Goal: Information Seeking & Learning: Learn about a topic

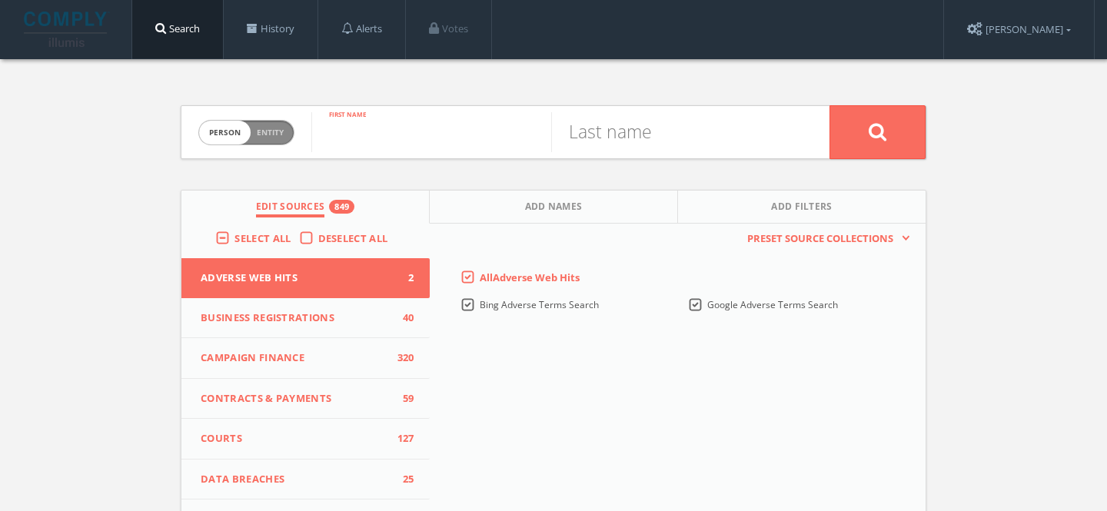
click at [449, 134] on input "text" at bounding box center [431, 132] width 240 height 40
paste input "Utopia [PERSON_NAME]"
type input "Utopia"
type input "Hill"
click at [829, 105] on button at bounding box center [877, 132] width 96 height 54
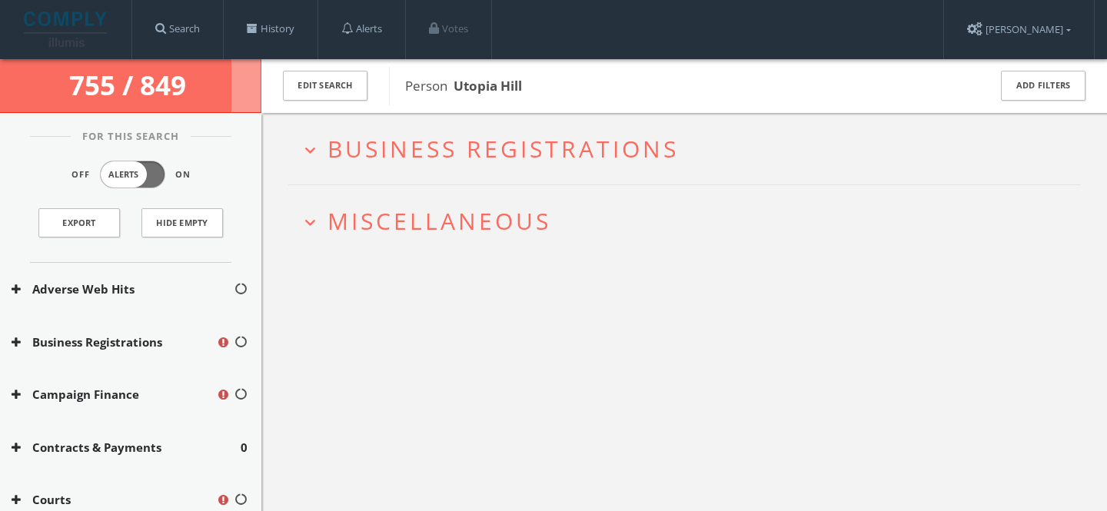
click at [476, 208] on span "Miscellaneous" at bounding box center [439, 221] width 224 height 32
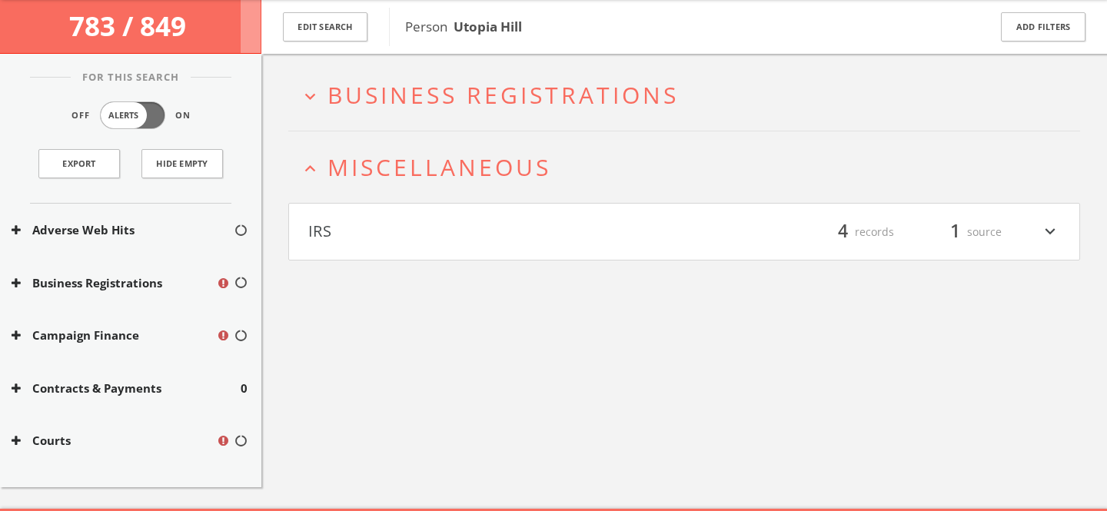
scroll to position [89, 0]
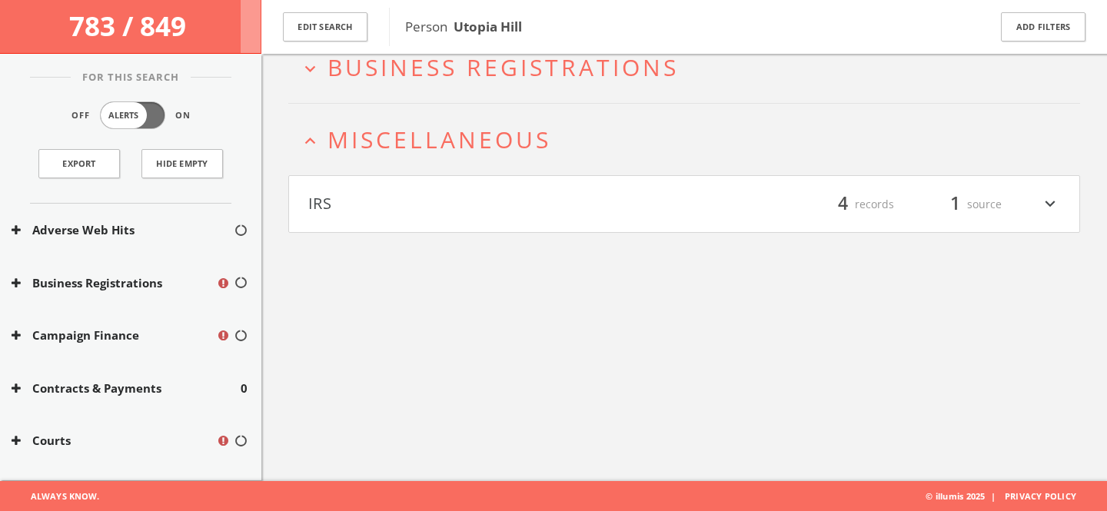
click at [485, 138] on span "Miscellaneous" at bounding box center [439, 140] width 224 height 32
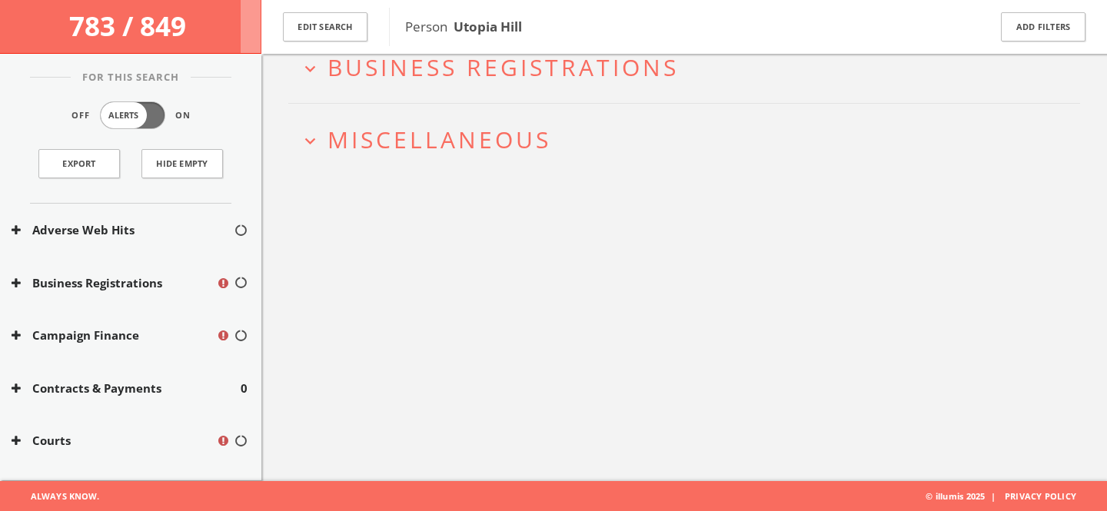
scroll to position [0, 0]
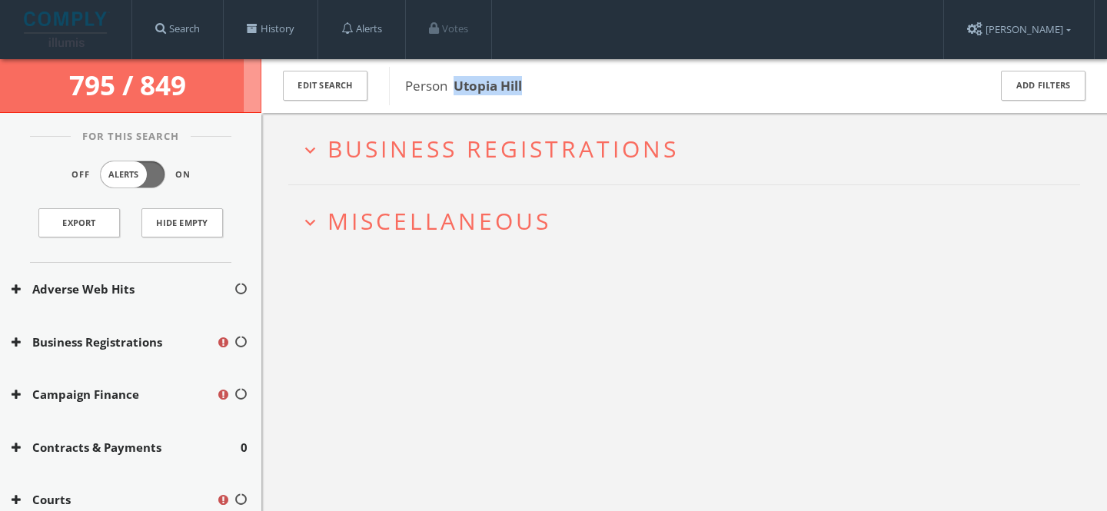
drag, startPoint x: 458, startPoint y: 85, endPoint x: 621, endPoint y: 85, distance: 162.9
click at [621, 85] on span "Person Utopia Hill" at bounding box center [686, 86] width 563 height 20
copy b "Utopia Hill"
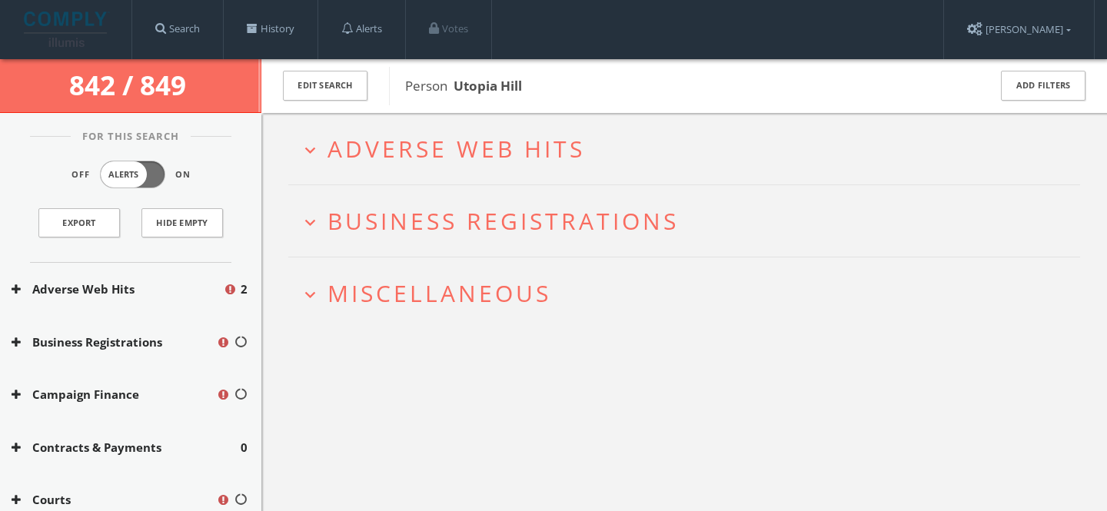
click at [437, 167] on h2 "expand_more Adverse Web Hits" at bounding box center [684, 148] width 792 height 71
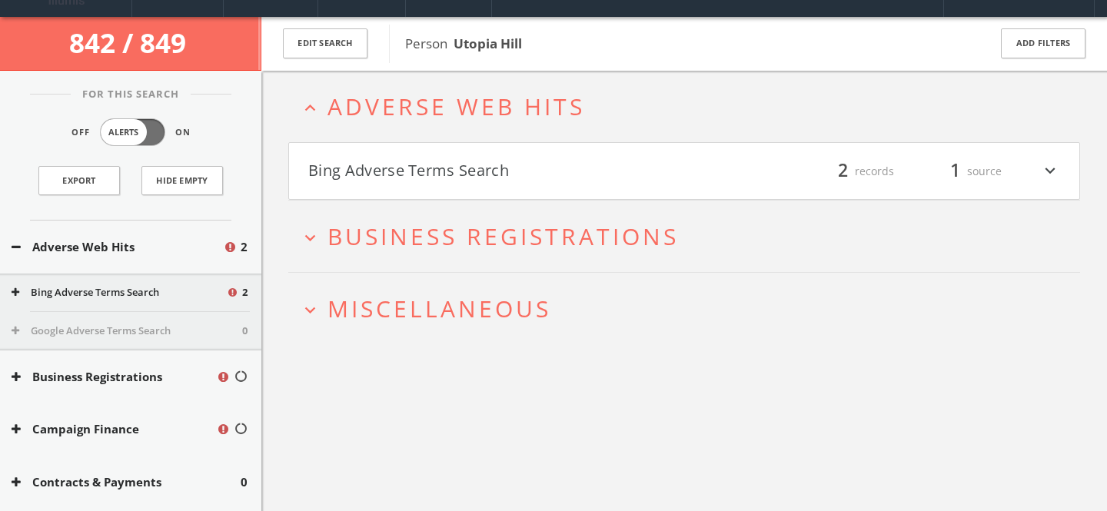
click at [436, 184] on h4 "Bing Adverse Terms Search filter_list 2 records 1 source expand_more" at bounding box center [684, 171] width 790 height 57
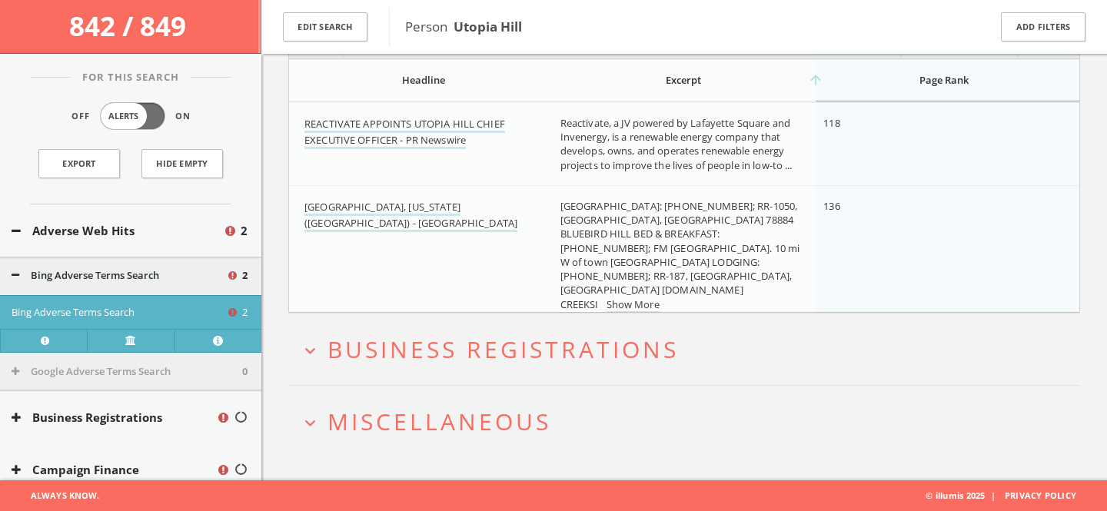
click at [470, 350] on span "Business Registrations" at bounding box center [502, 350] width 351 height 32
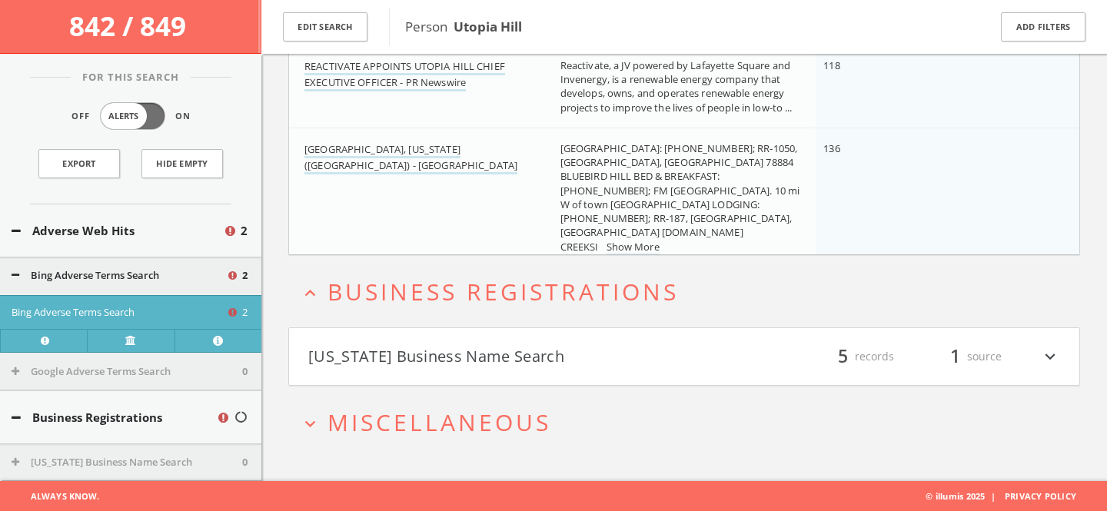
click at [475, 407] on span "Miscellaneous" at bounding box center [439, 423] width 224 height 32
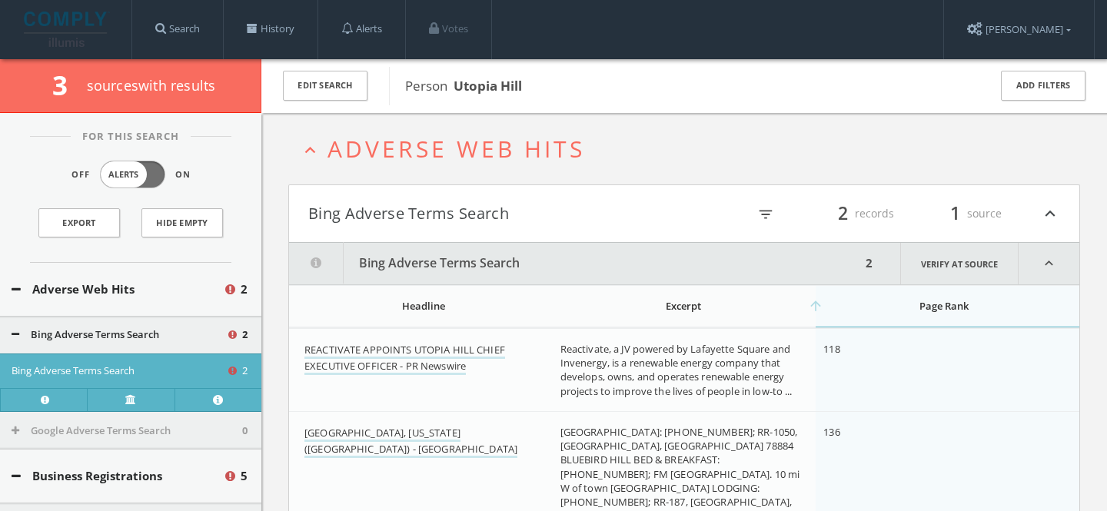
click at [502, 148] on span "Adverse Web Hits" at bounding box center [455, 149] width 257 height 32
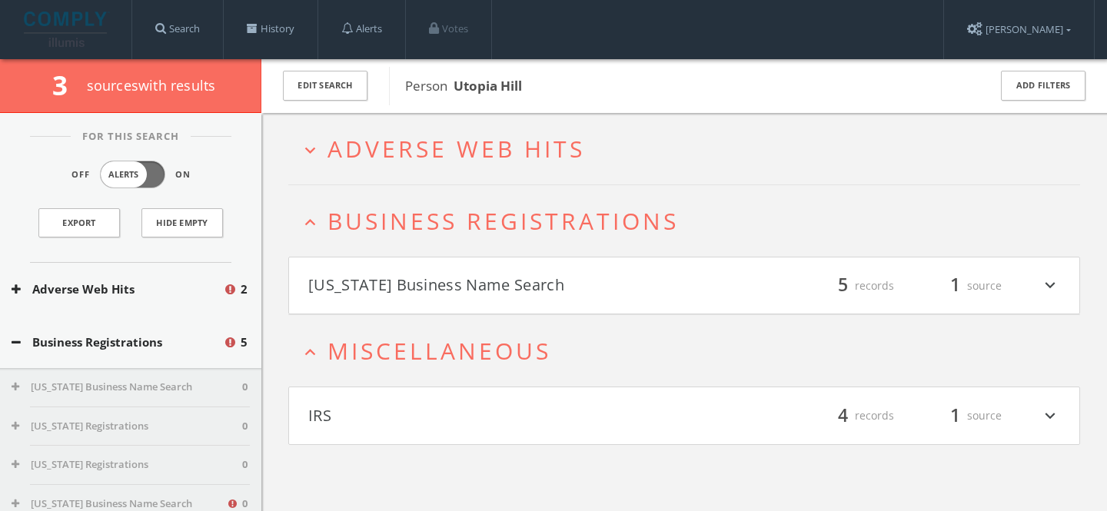
click at [497, 205] on span "Business Registrations" at bounding box center [502, 221] width 351 height 32
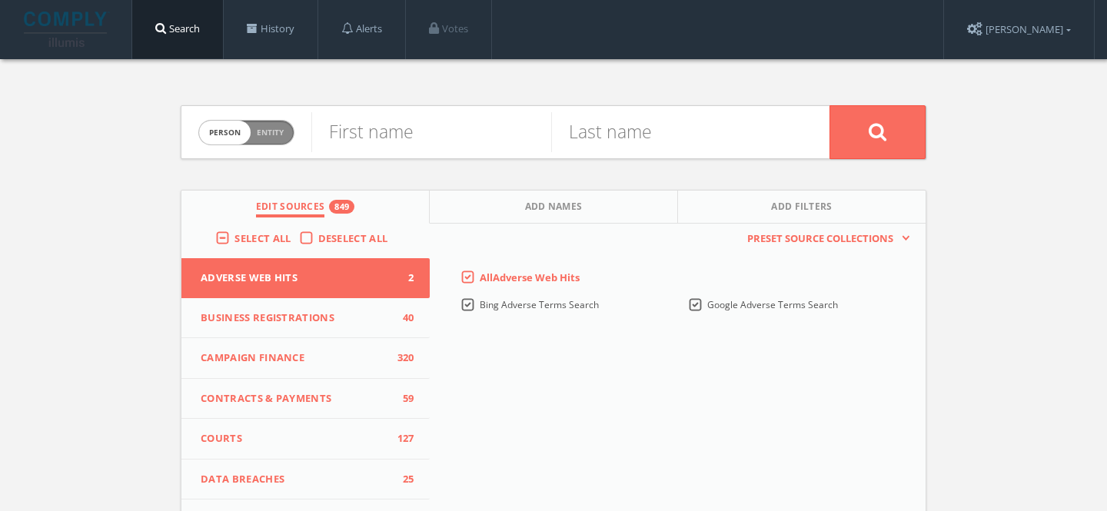
click at [292, 125] on div "Person Entity person" at bounding box center [246, 133] width 96 height 54
click at [281, 135] on span "Entity" at bounding box center [270, 133] width 27 height 12
checkbox input "true"
click at [384, 126] on input "text" at bounding box center [570, 132] width 518 height 40
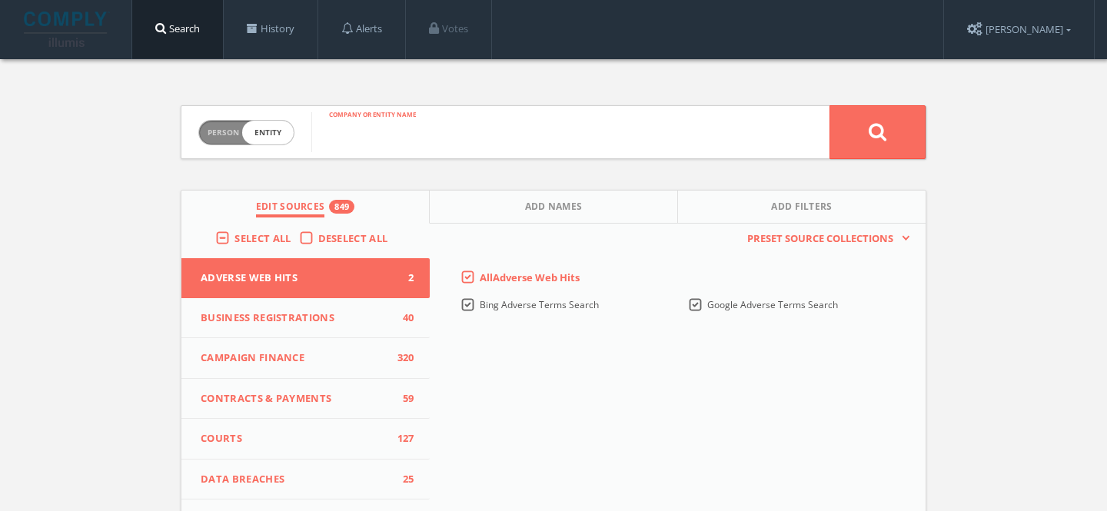
paste input "Reactivate DevCo, LLC"
type input "Reactivate DevCo, LLC"
click at [862, 136] on button at bounding box center [877, 132] width 96 height 54
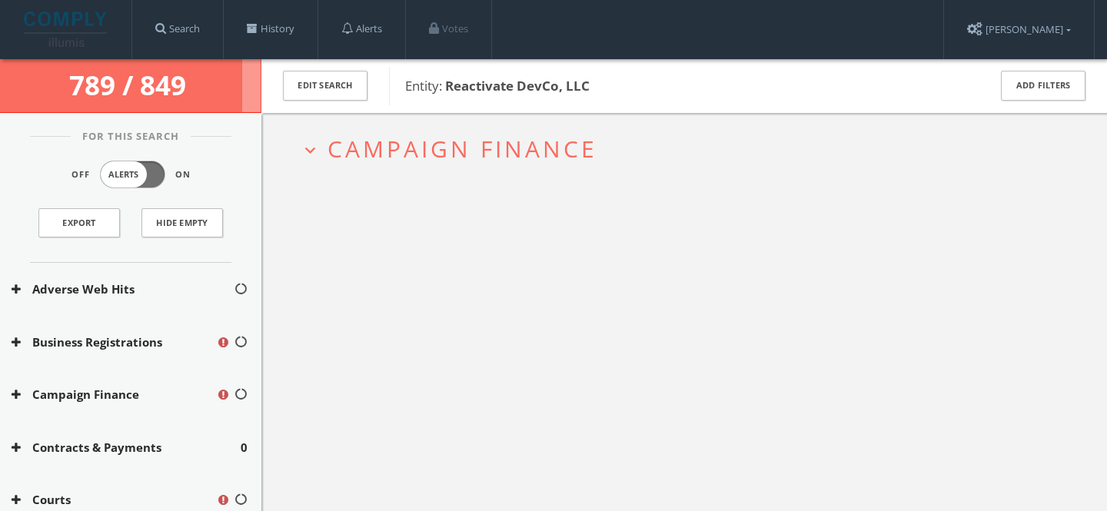
click at [533, 134] on span "Campaign Finance" at bounding box center [462, 149] width 270 height 32
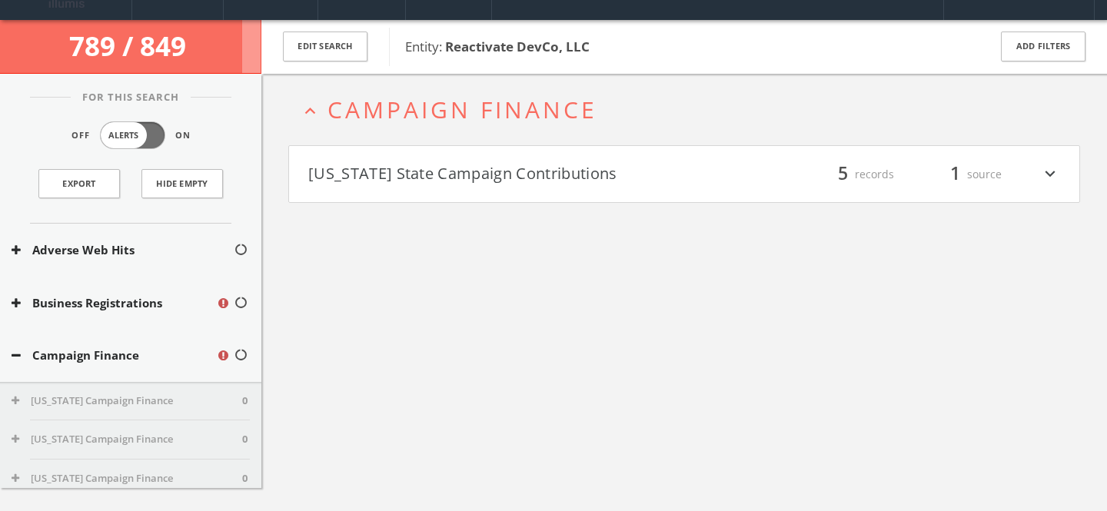
click at [476, 174] on button "[US_STATE] State Campaign Contributions" at bounding box center [496, 174] width 376 height 26
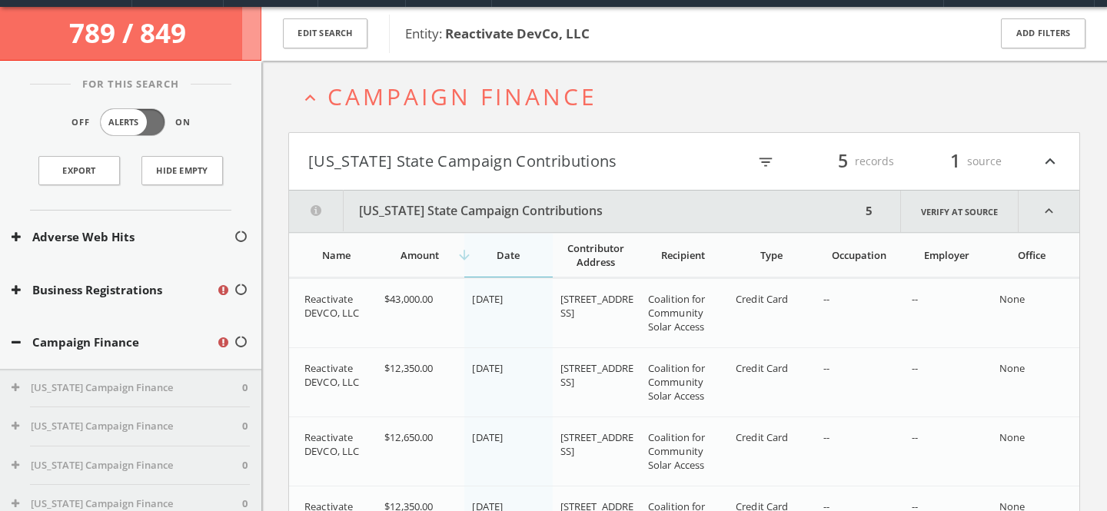
scroll to position [50, 0]
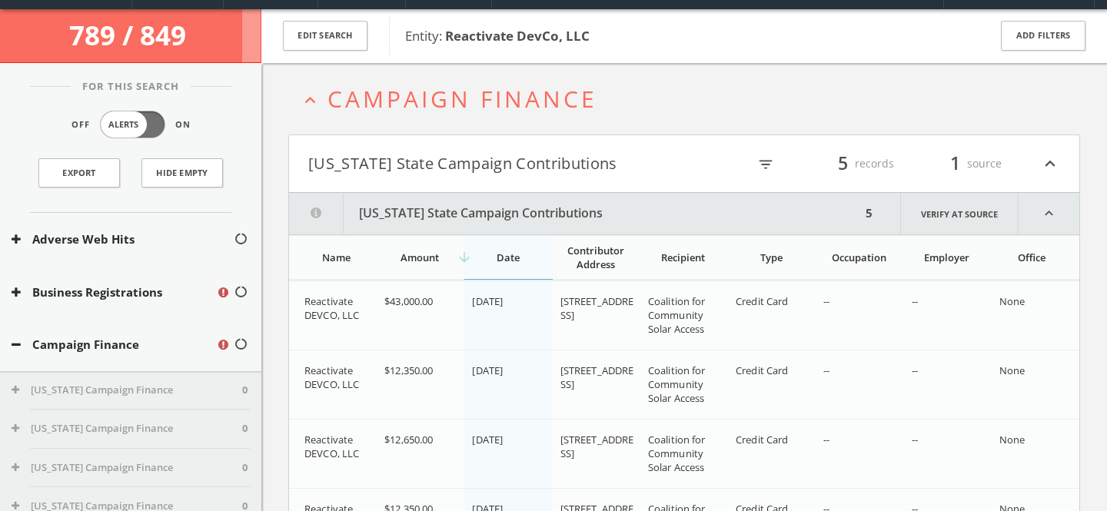
click at [417, 101] on span "Campaign Finance" at bounding box center [462, 99] width 270 height 32
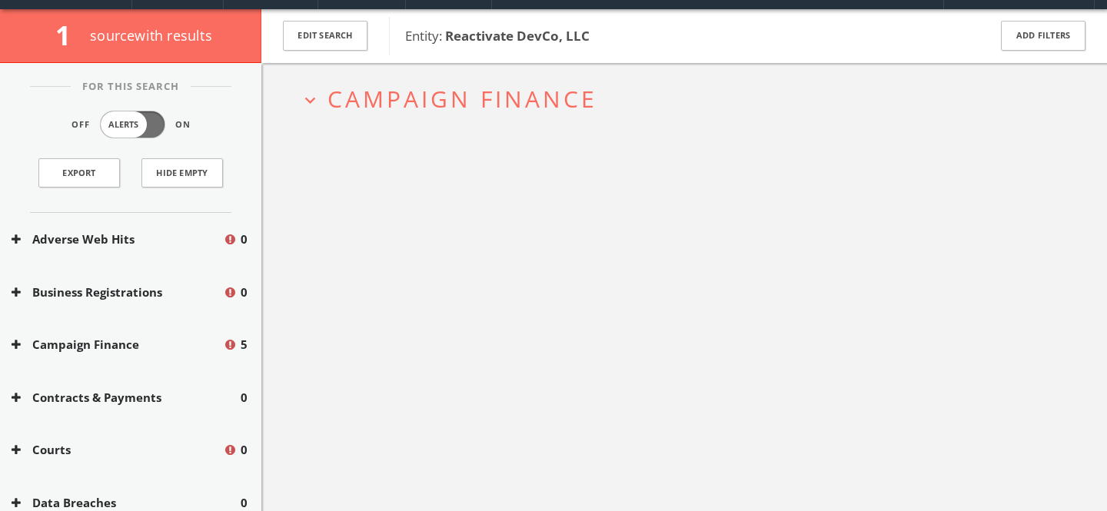
click at [471, 95] on span "Campaign Finance" at bounding box center [462, 99] width 270 height 32
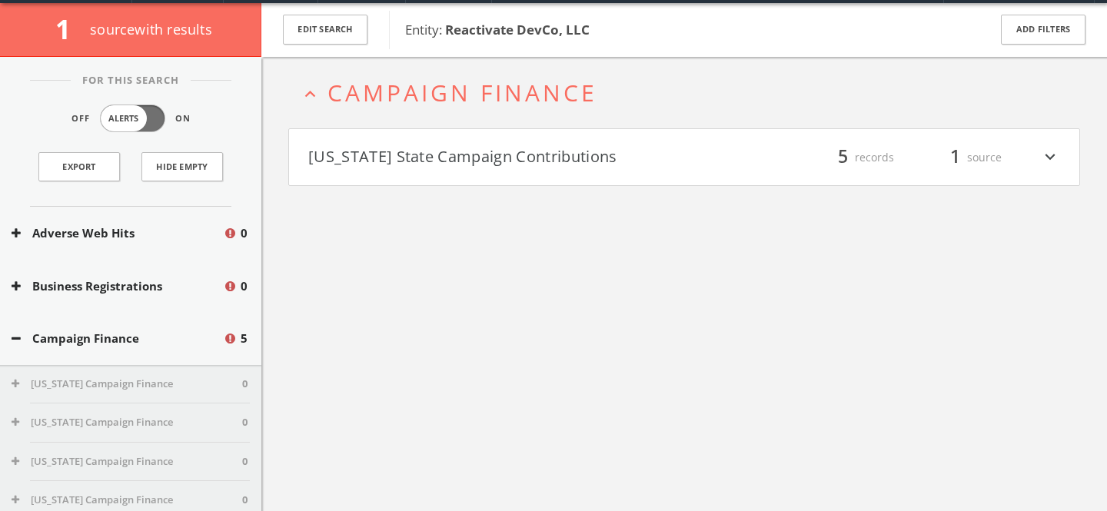
click at [473, 93] on span "Campaign Finance" at bounding box center [462, 93] width 270 height 32
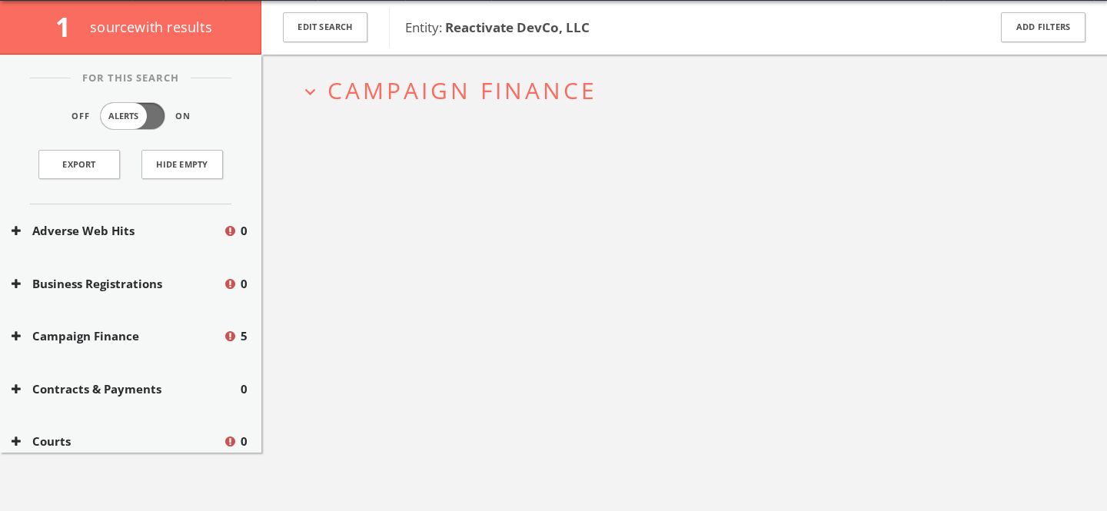
scroll to position [0, 0]
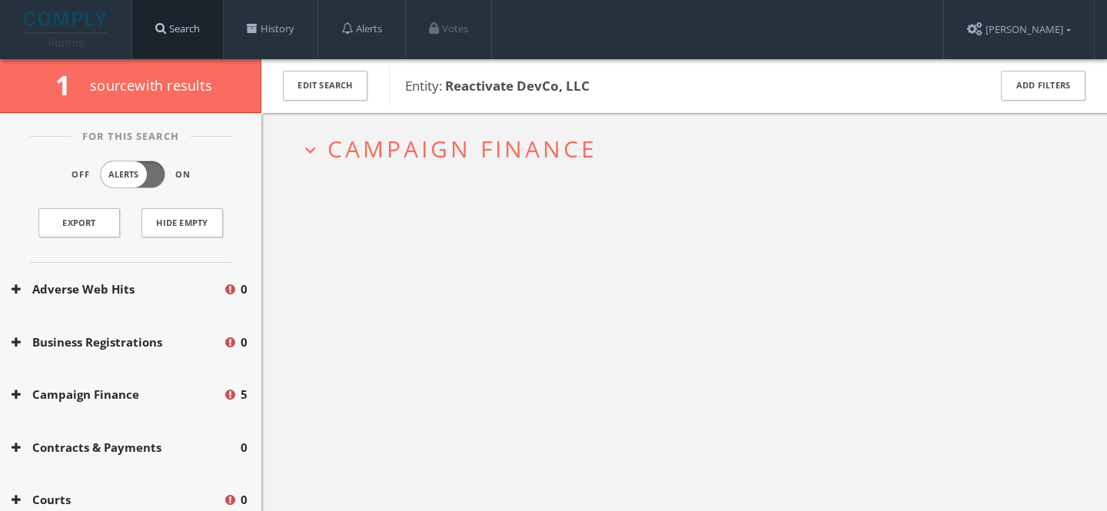
click at [149, 38] on link "Search" at bounding box center [177, 29] width 91 height 58
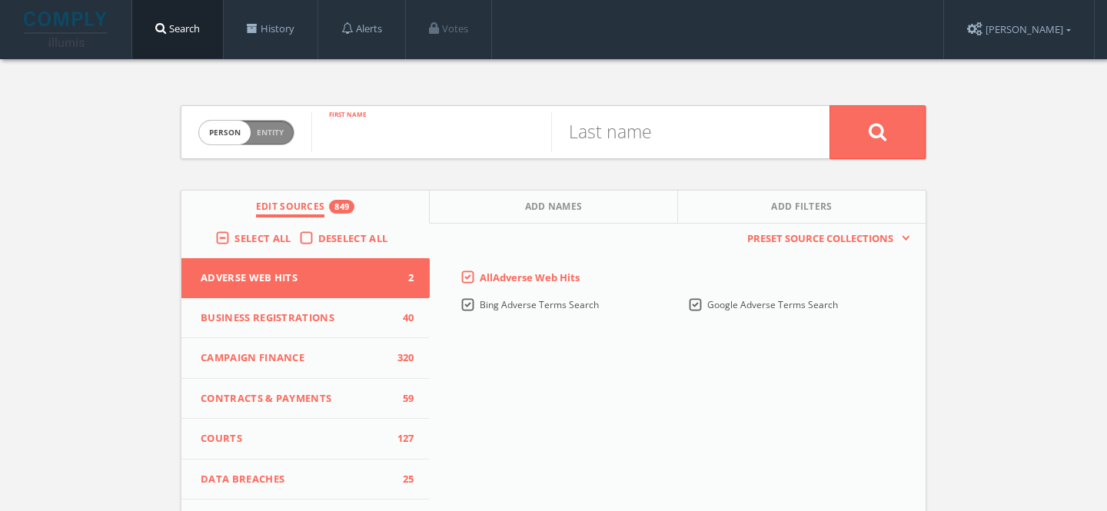
click at [368, 131] on input "text" at bounding box center [431, 132] width 240 height 40
paste input "[URL][DOMAIN_NAME]"
click at [412, 131] on input "[URL][DOMAIN_NAME]" at bounding box center [431, 132] width 240 height 40
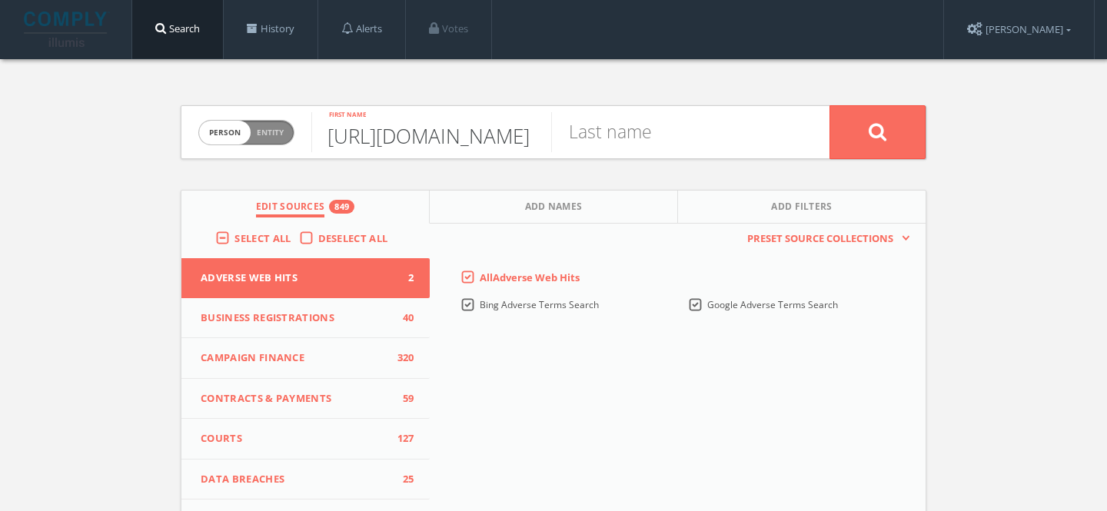
type input "[URL][DOMAIN_NAME]"
drag, startPoint x: 546, startPoint y: 137, endPoint x: 237, endPoint y: 141, distance: 309.0
click at [237, 141] on form "Person Entity person First name Last name" at bounding box center [554, 132] width 746 height 54
type input "[PERSON_NAME]"
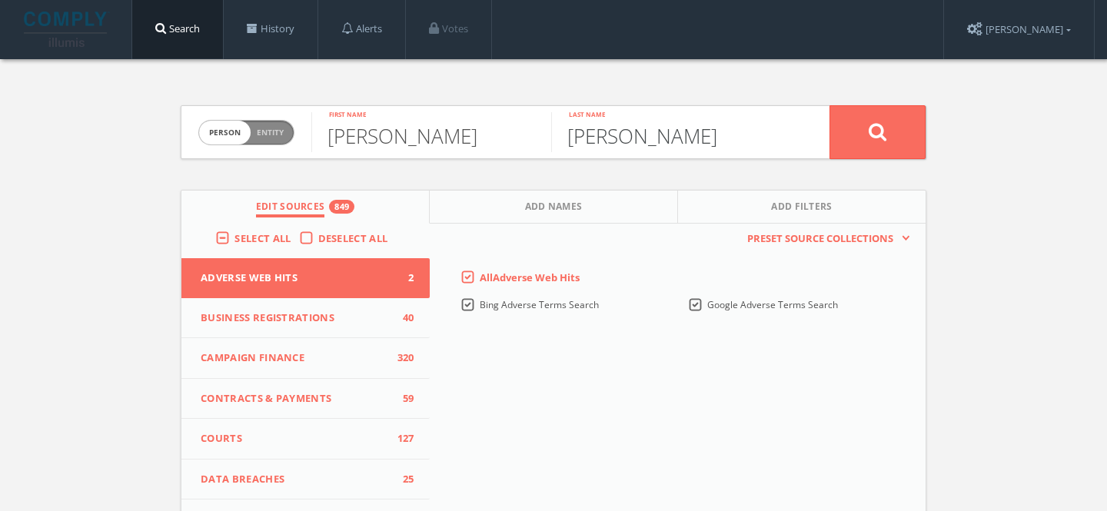
type input "[PERSON_NAME]"
click at [829, 105] on button at bounding box center [877, 132] width 96 height 54
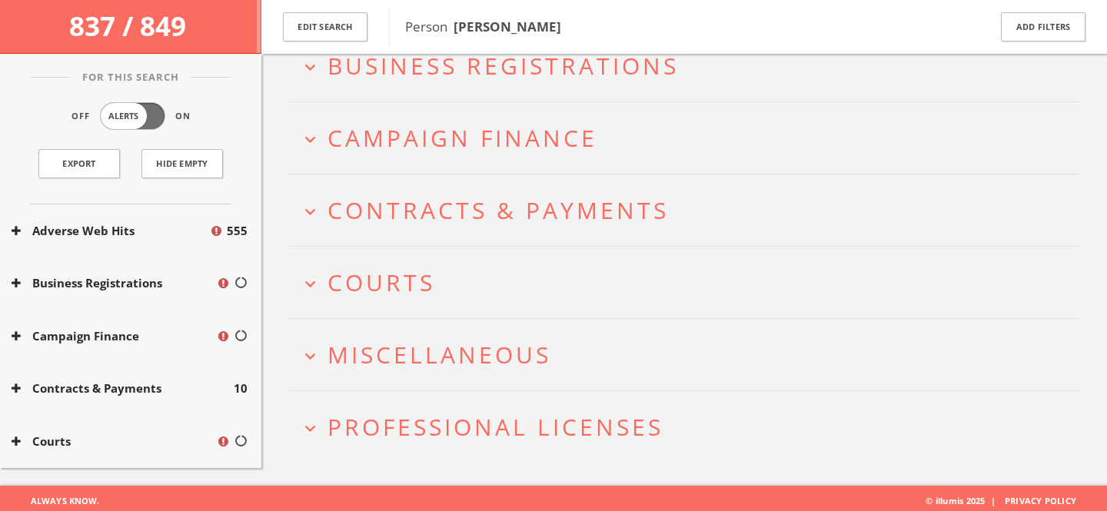
click at [448, 352] on span "Miscellaneous" at bounding box center [439, 355] width 224 height 32
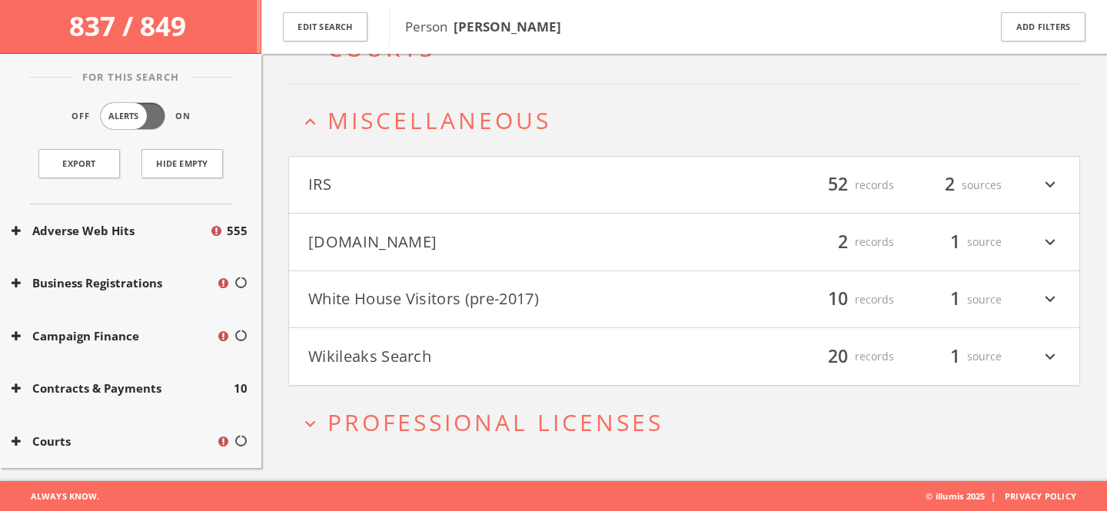
click at [465, 308] on button "White House Visitors (pre-2017)" at bounding box center [496, 300] width 376 height 26
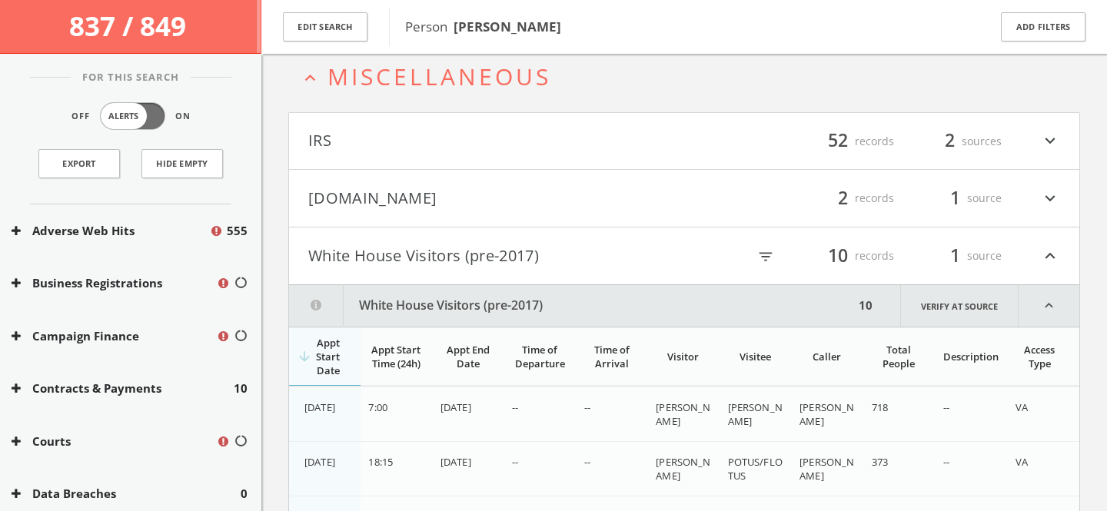
click at [470, 240] on h4 "White House Visitors (pre-2017) filter_list 10 records 1 source expand_less" at bounding box center [684, 255] width 790 height 57
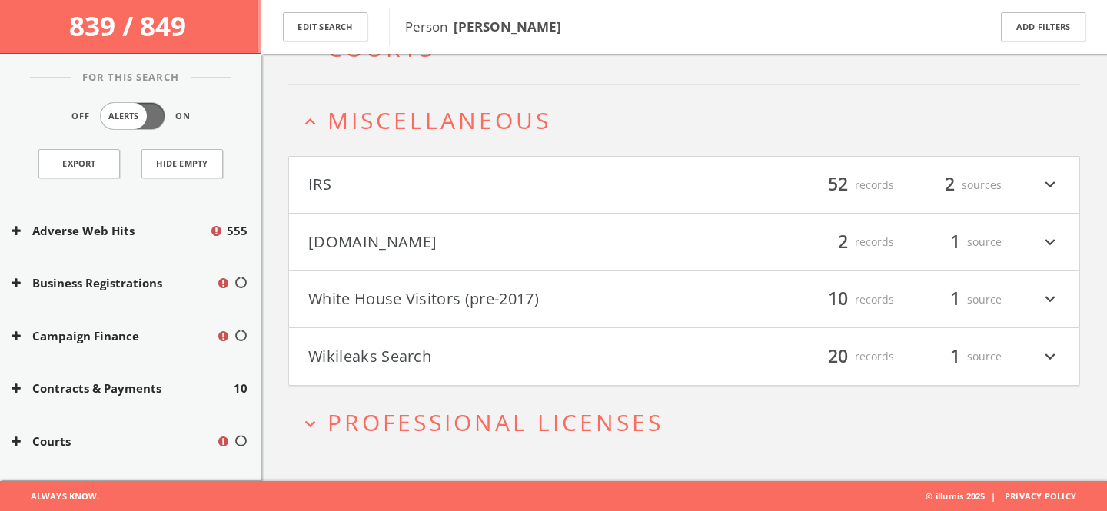
click at [467, 130] on span "Miscellaneous" at bounding box center [439, 121] width 224 height 32
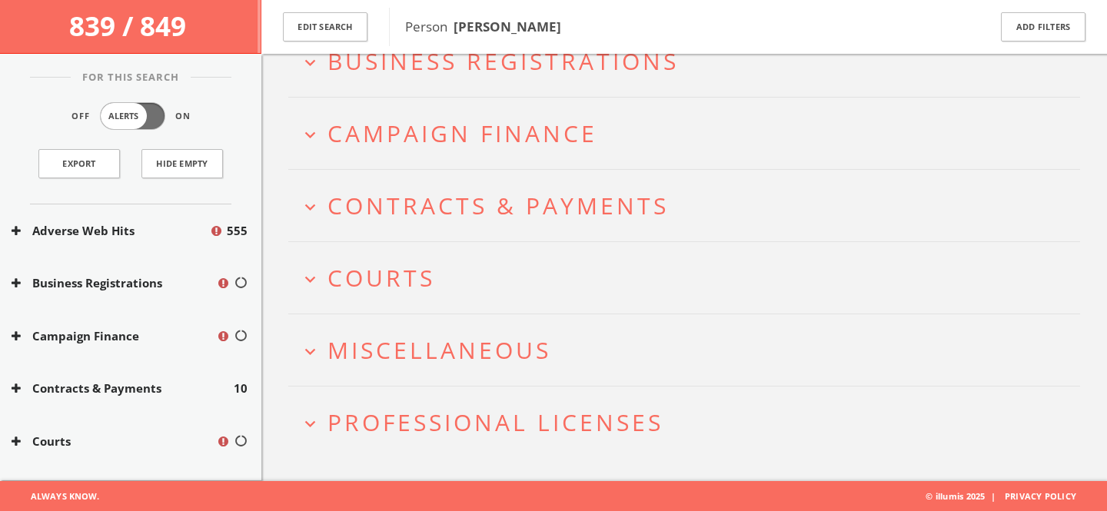
click at [430, 264] on span "Courts" at bounding box center [381, 278] width 108 height 32
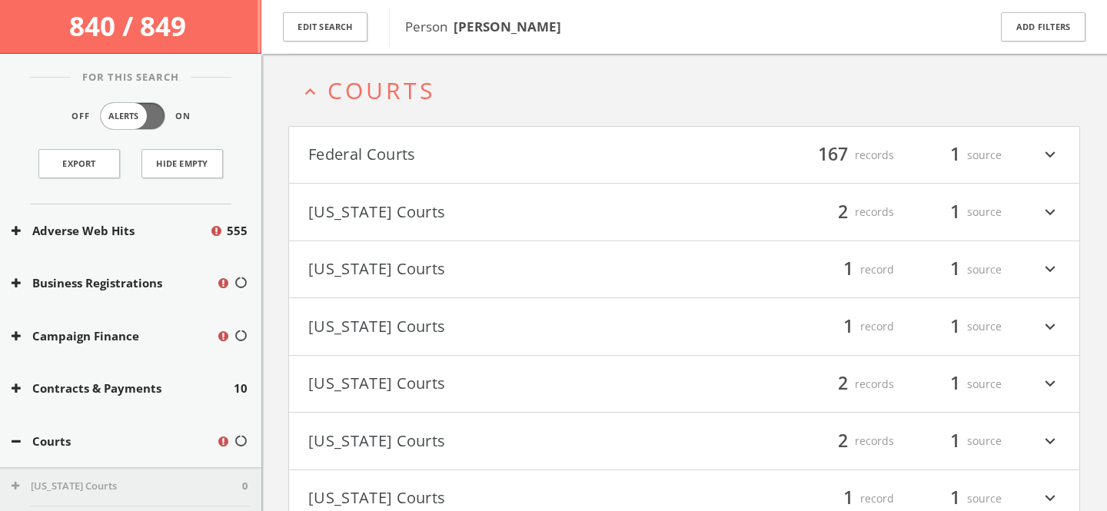
click at [438, 160] on button "Federal Courts" at bounding box center [496, 155] width 376 height 26
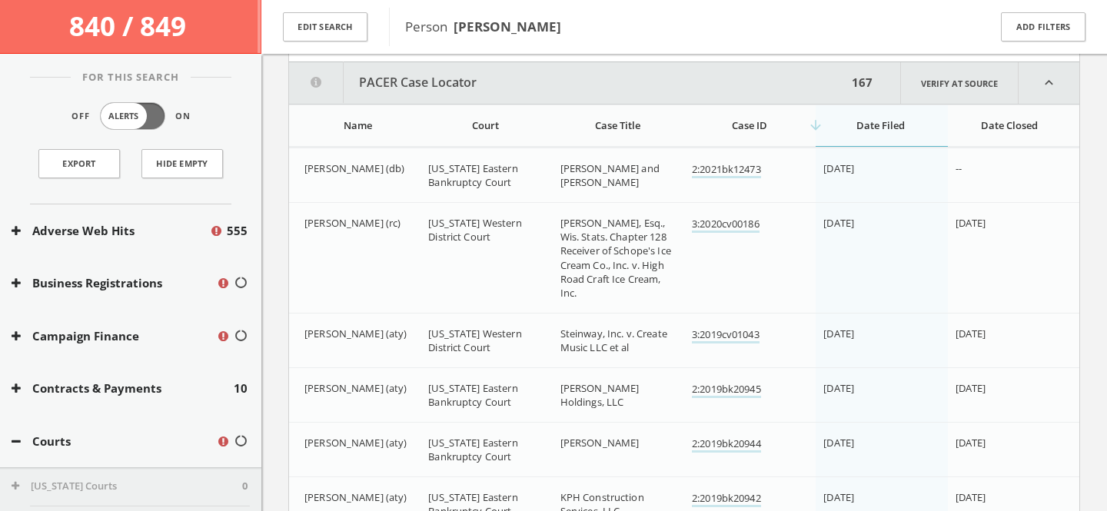
scroll to position [484, 0]
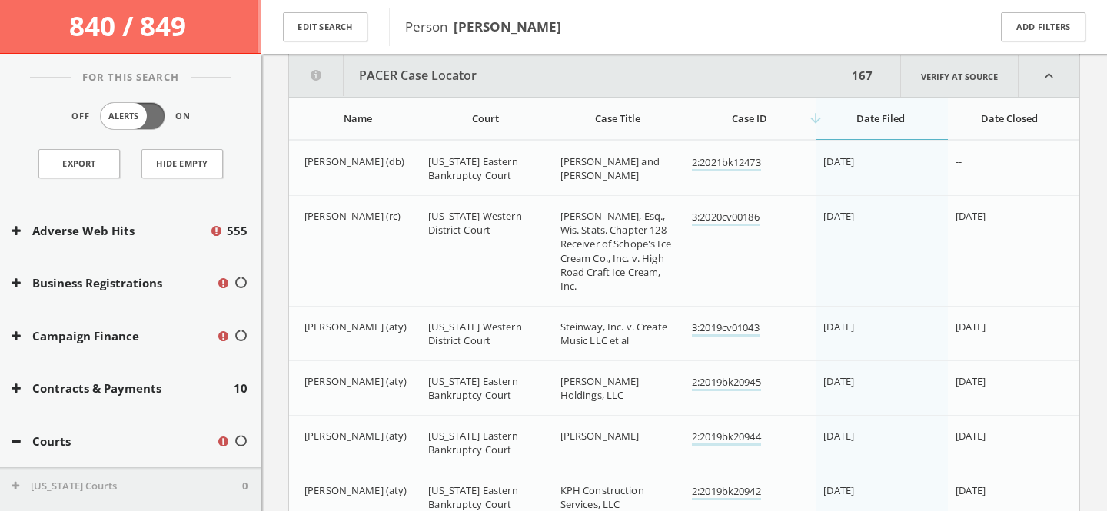
click at [373, 124] on div "Name" at bounding box center [357, 118] width 107 height 14
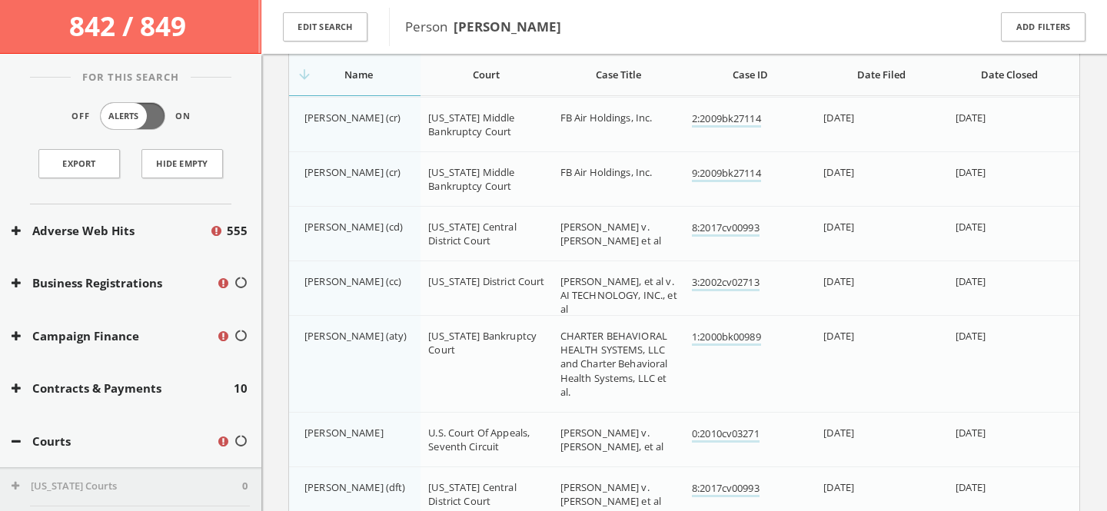
scroll to position [10057, 0]
click at [123, 444] on button "Courts" at bounding box center [114, 442] width 204 height 18
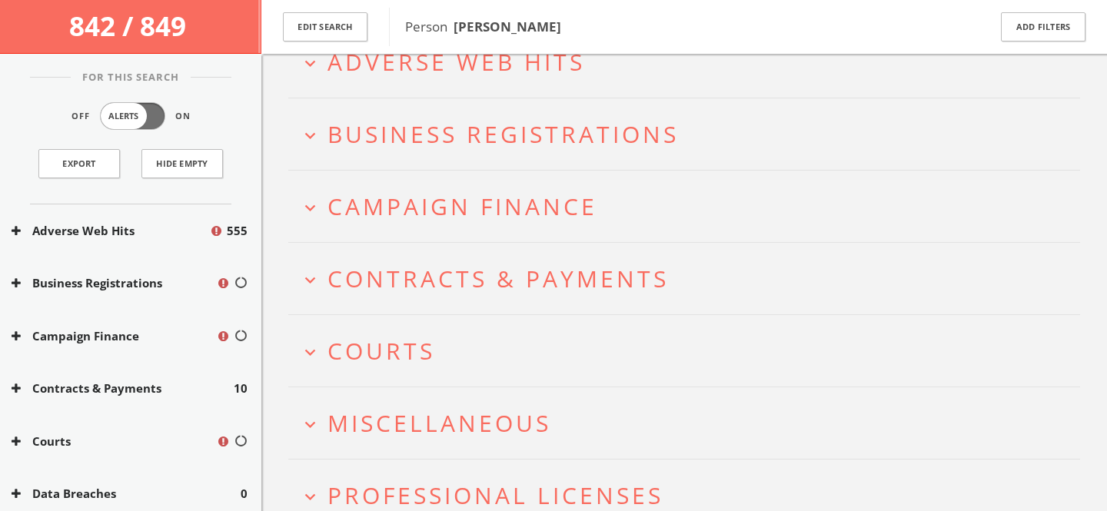
click at [423, 335] on span "Courts" at bounding box center [381, 351] width 108 height 32
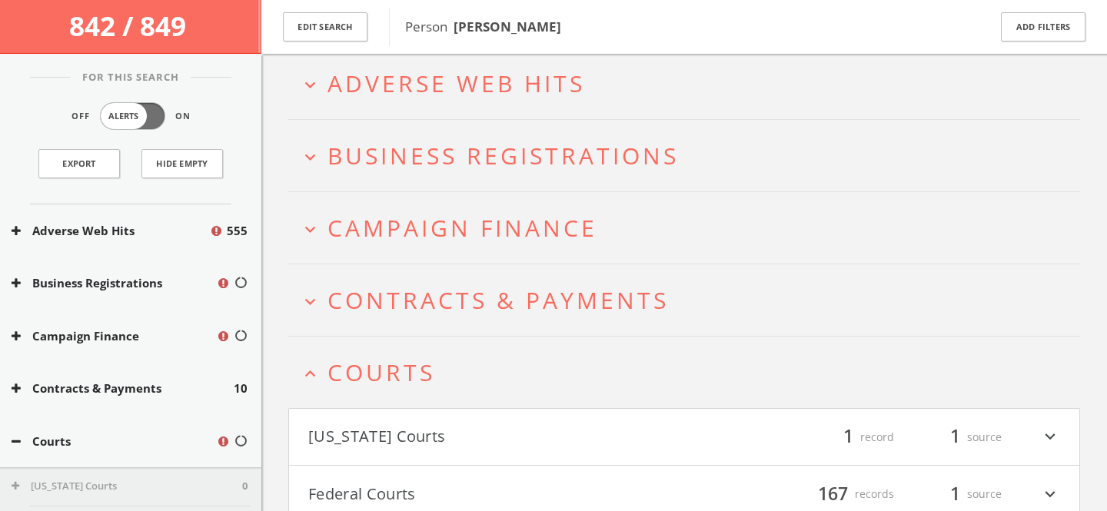
scroll to position [65, 0]
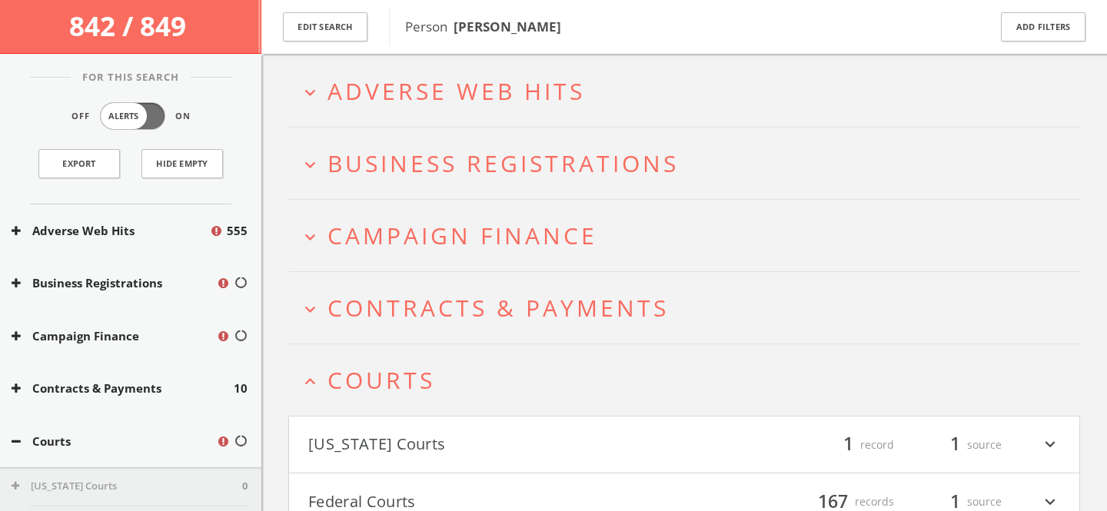
click at [429, 364] on span "Courts" at bounding box center [381, 380] width 108 height 32
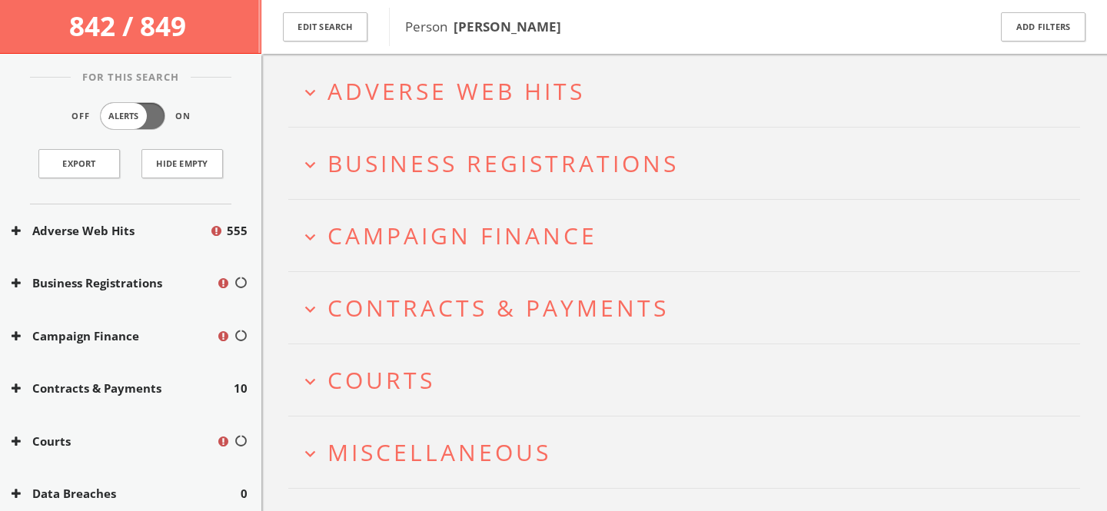
click at [433, 215] on h2 "expand_more Campaign Finance" at bounding box center [684, 235] width 792 height 71
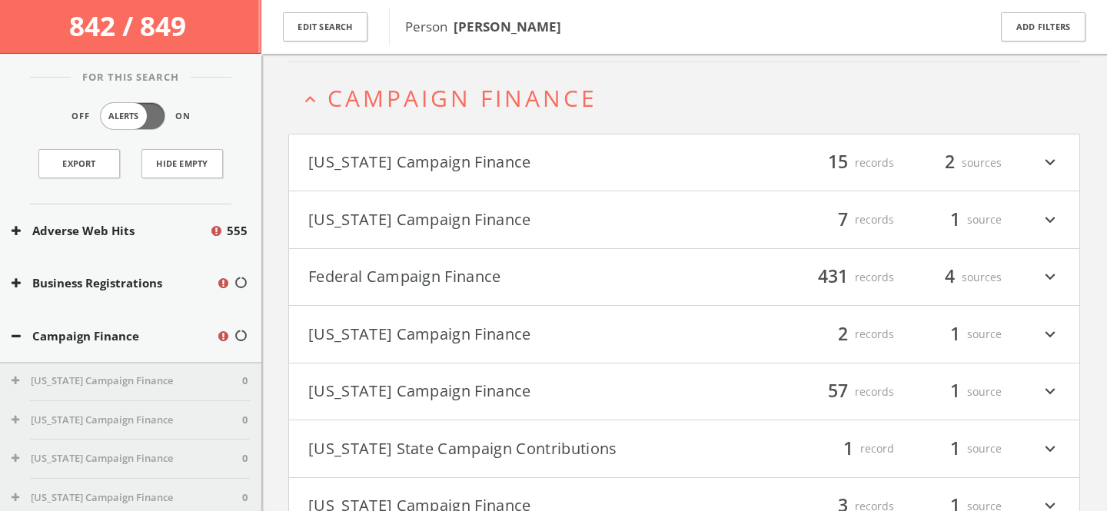
scroll to position [211, 0]
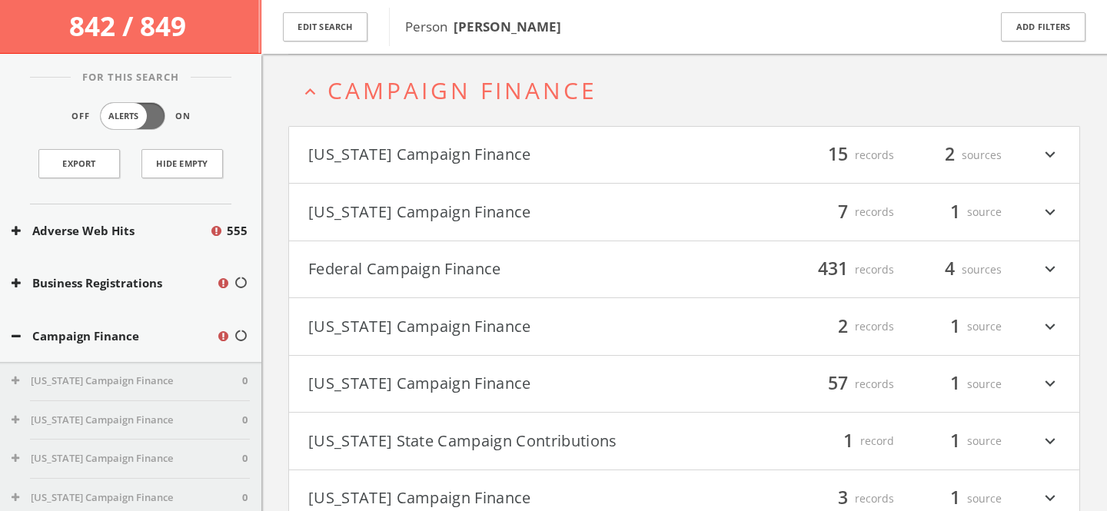
click at [448, 257] on button "Federal Campaign Finance" at bounding box center [496, 270] width 376 height 26
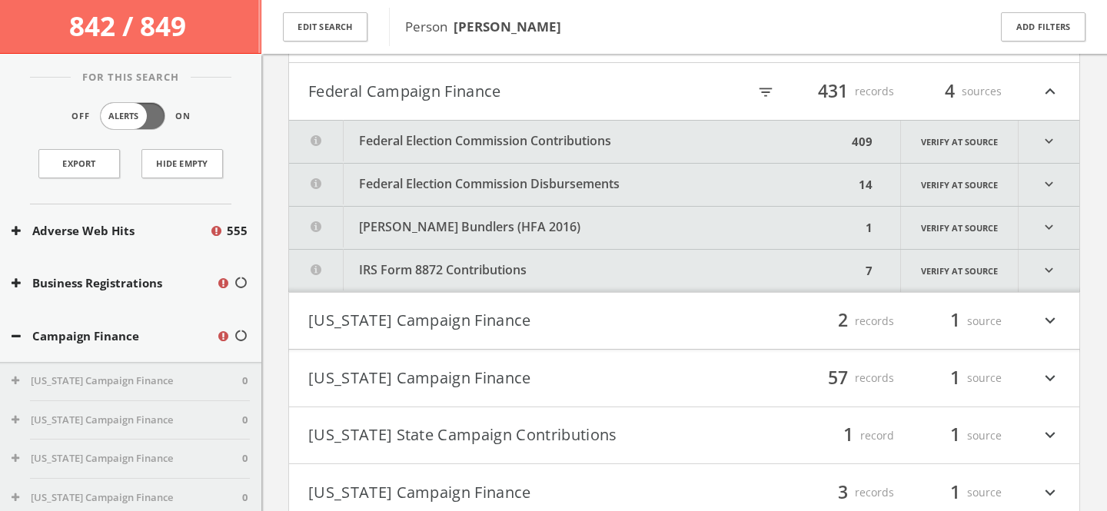
scroll to position [397, 0]
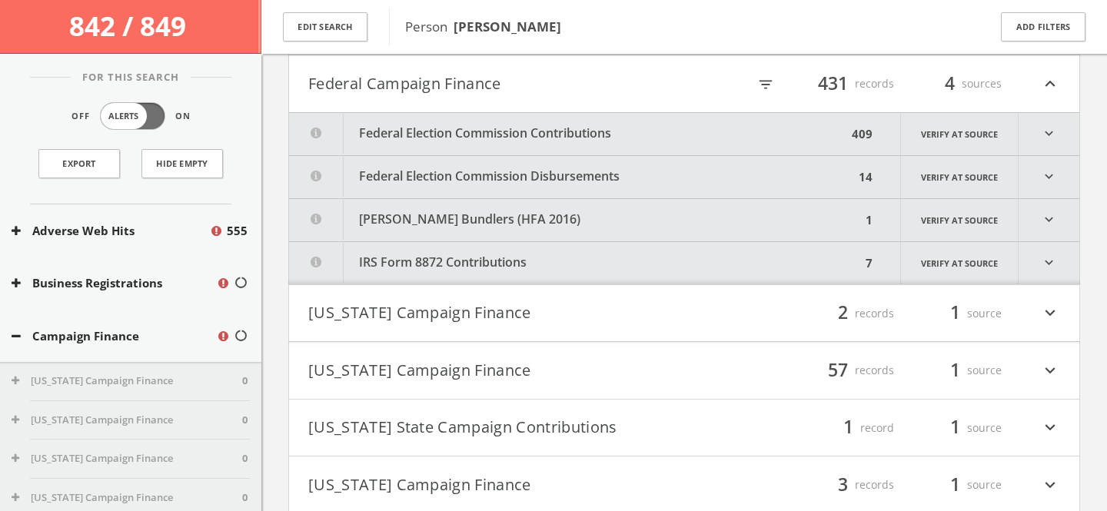
click at [772, 83] on icon "filter_list" at bounding box center [765, 84] width 17 height 17
type input "[PERSON_NAME]"
click at [497, 136] on button "Federal Election Commission Contributions" at bounding box center [571, 134] width 565 height 42
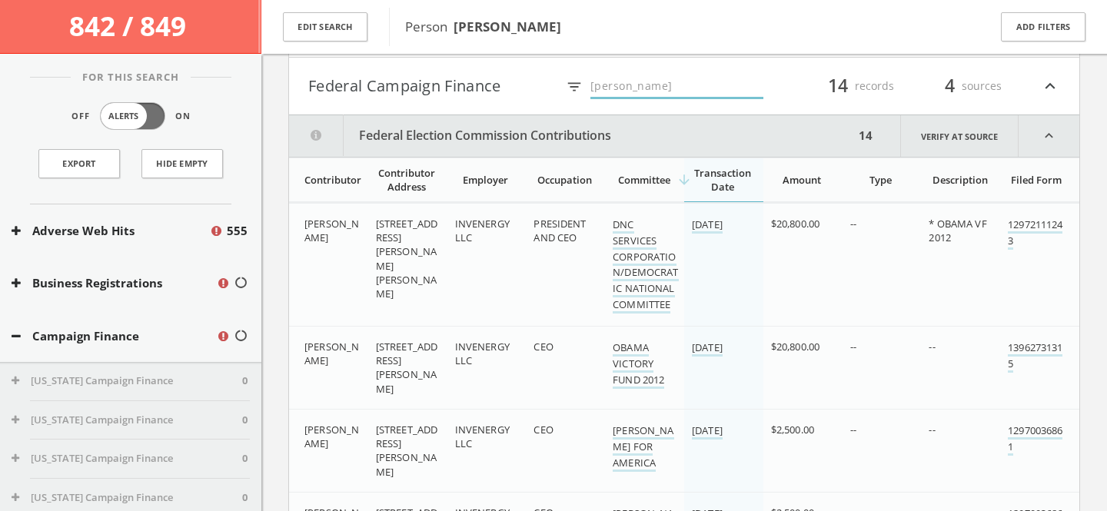
scroll to position [365, 0]
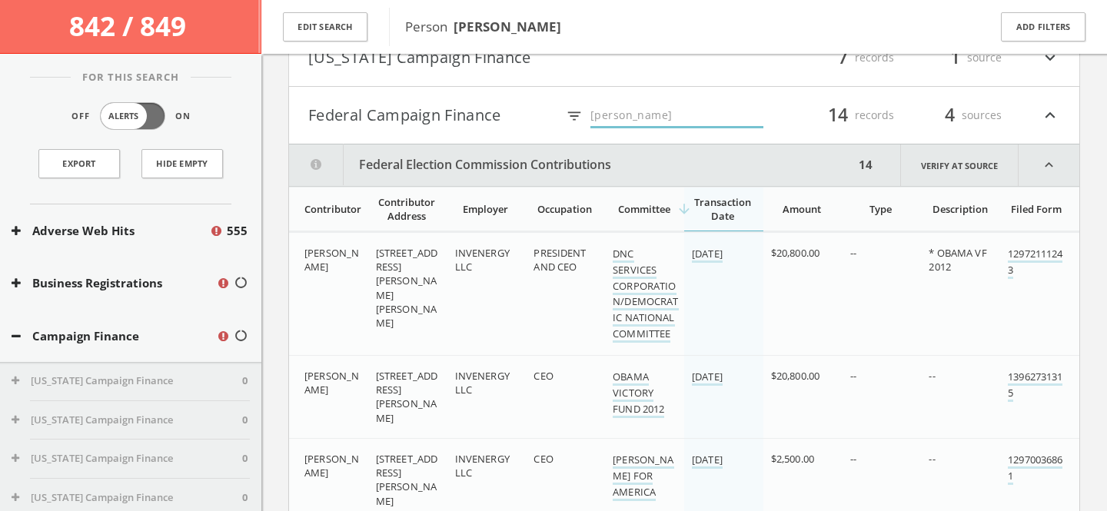
click at [443, 123] on button "Federal Campaign Finance" at bounding box center [431, 115] width 247 height 26
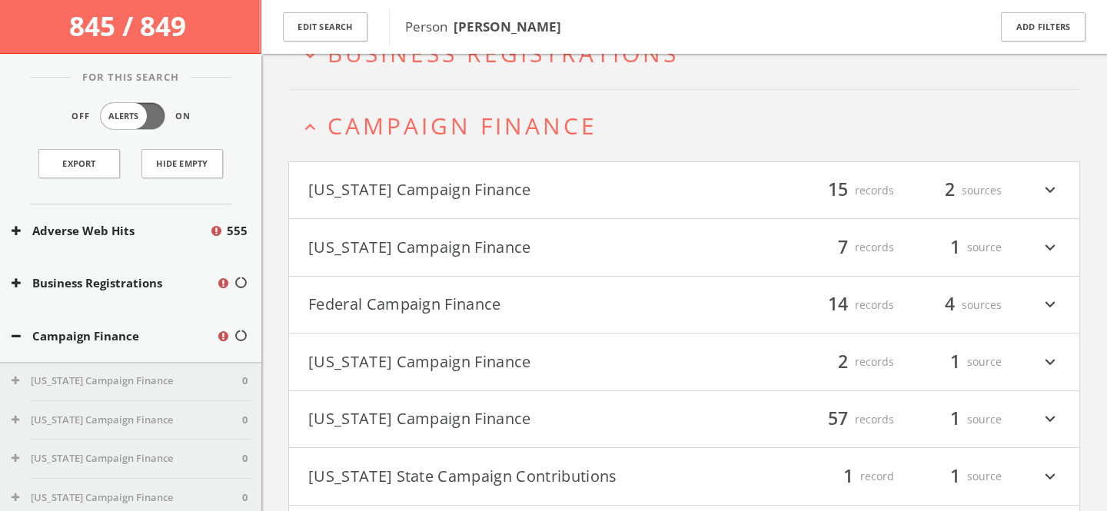
scroll to position [79, 0]
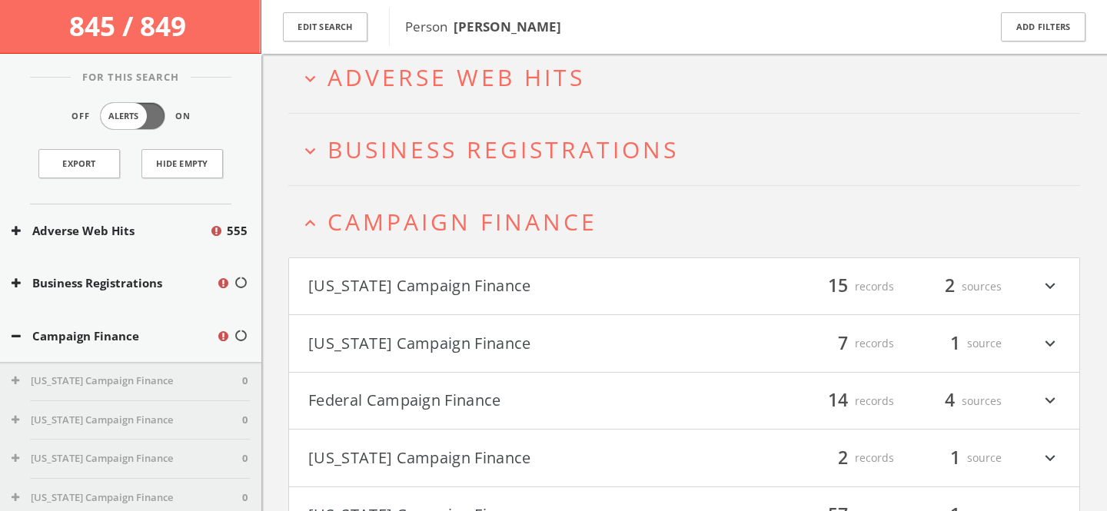
click at [443, 221] on span "Campaign Finance" at bounding box center [462, 222] width 270 height 32
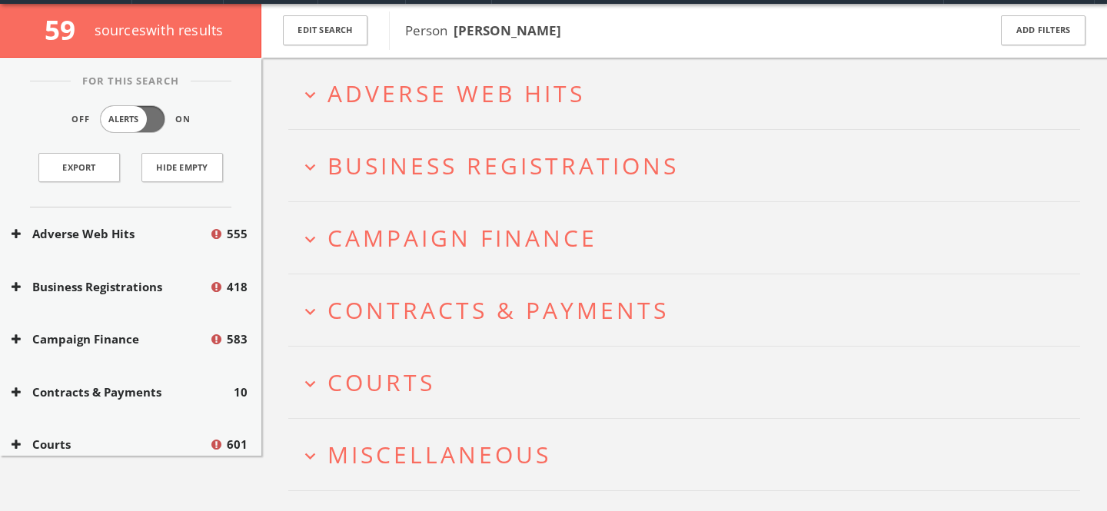
scroll to position [0, 0]
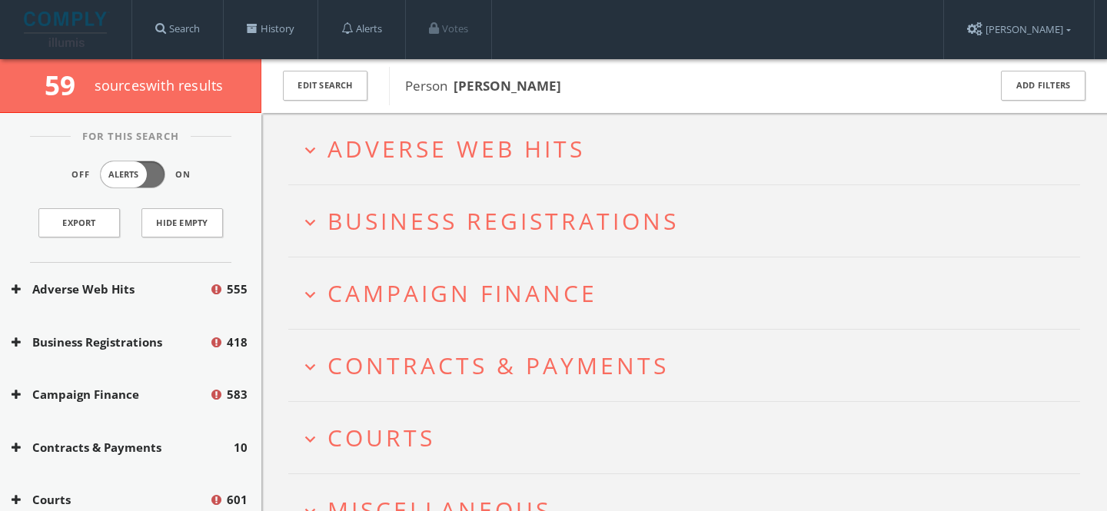
click at [422, 158] on span "Adverse Web Hits" at bounding box center [455, 149] width 257 height 32
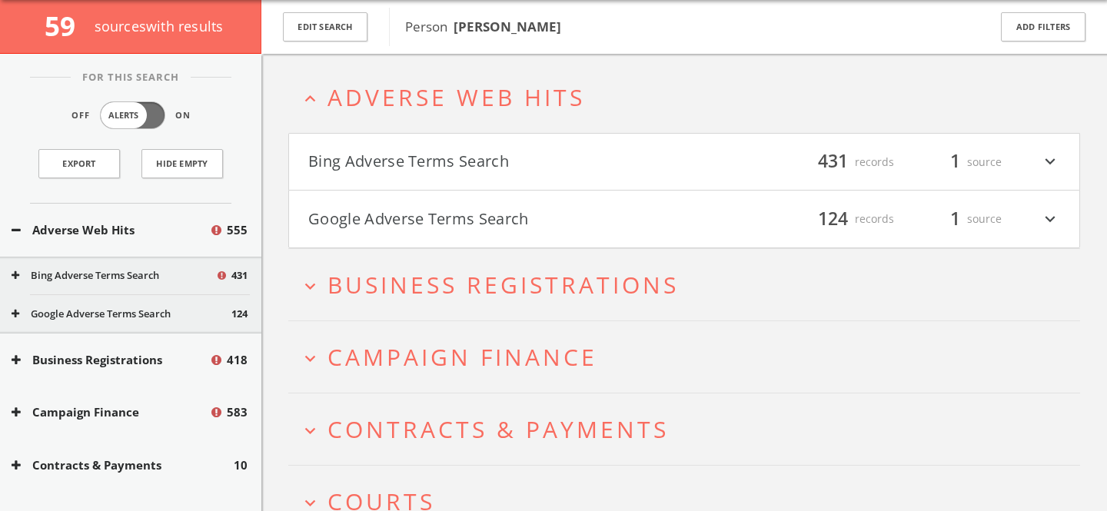
click at [443, 218] on button "Google Adverse Terms Search" at bounding box center [496, 219] width 376 height 26
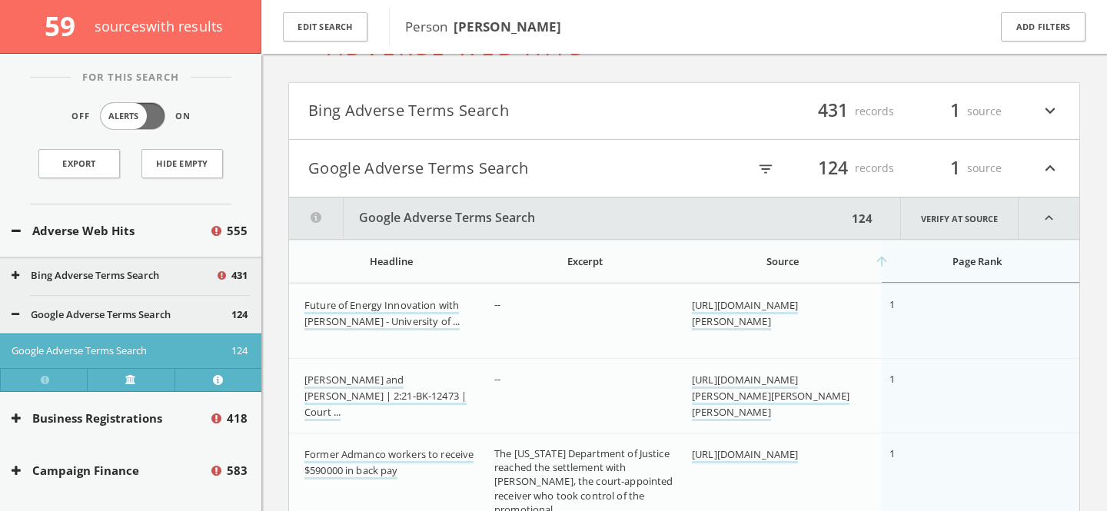
scroll to position [47, 0]
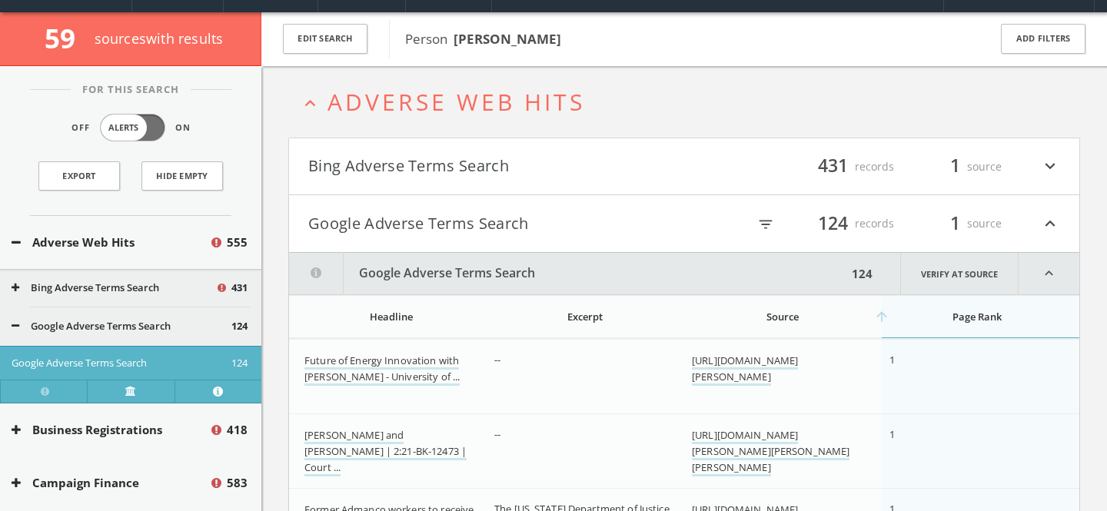
click at [447, 224] on button "Google Adverse Terms Search" at bounding box center [496, 224] width 376 height 26
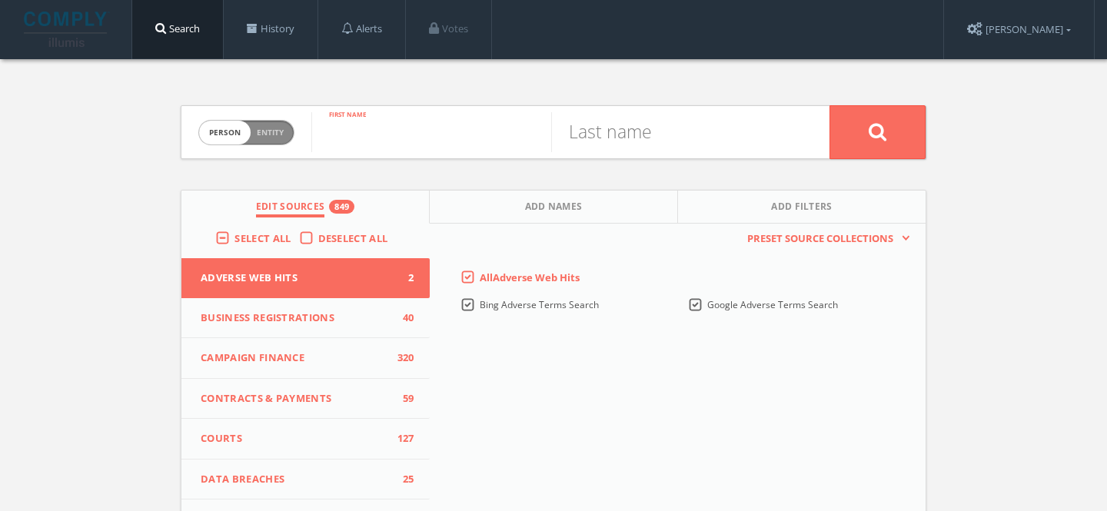
click at [475, 133] on input "text" at bounding box center [431, 132] width 240 height 40
type input "James"
type input "Murphy"
click at [493, 211] on button "Add Names" at bounding box center [554, 207] width 248 height 33
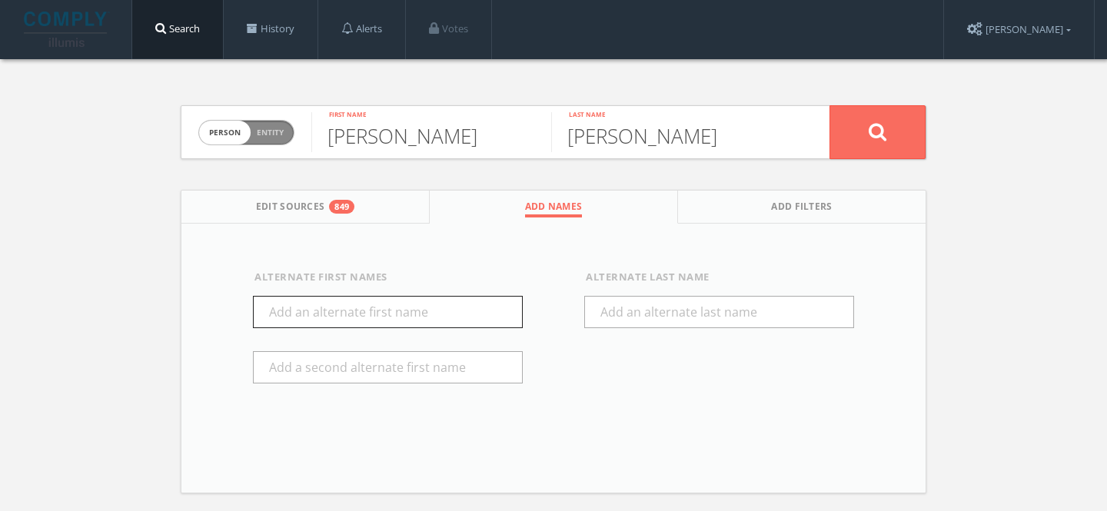
click at [367, 313] on input "text" at bounding box center [388, 312] width 270 height 32
type input "Jim"
click at [886, 135] on button at bounding box center [877, 132] width 96 height 54
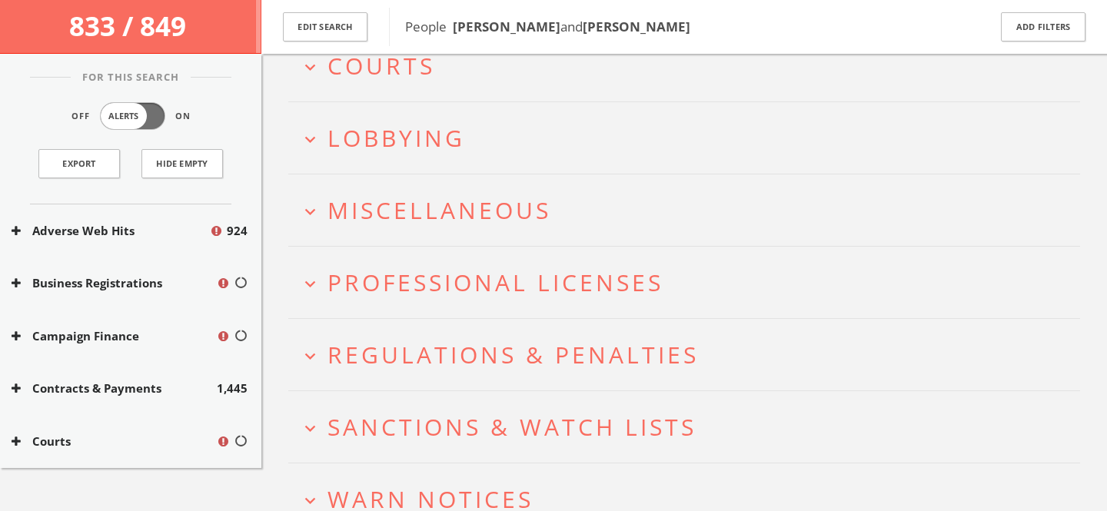
click at [444, 150] on span "Lobbying" at bounding box center [396, 138] width 138 height 32
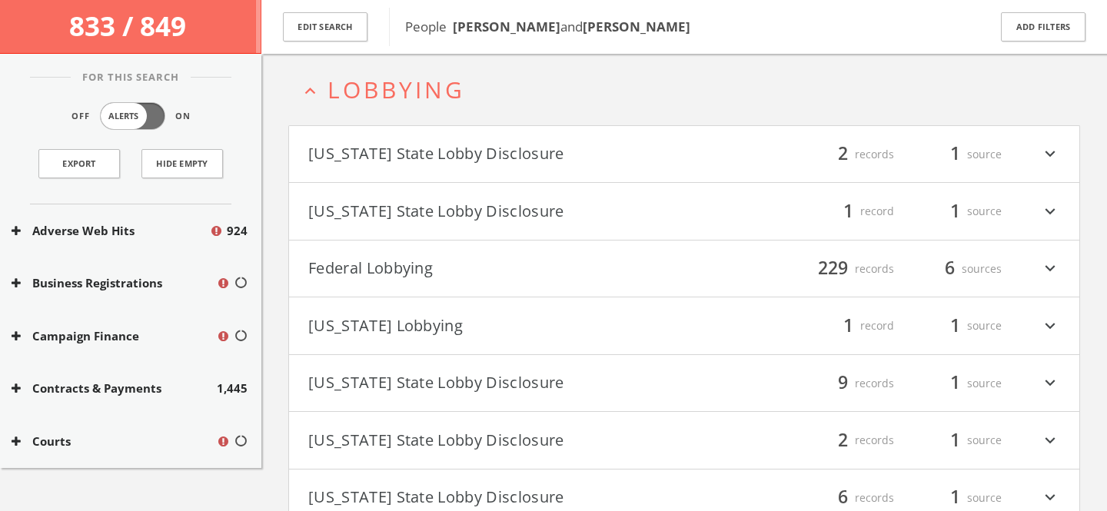
click at [489, 270] on button "Federal Lobbying" at bounding box center [496, 269] width 376 height 26
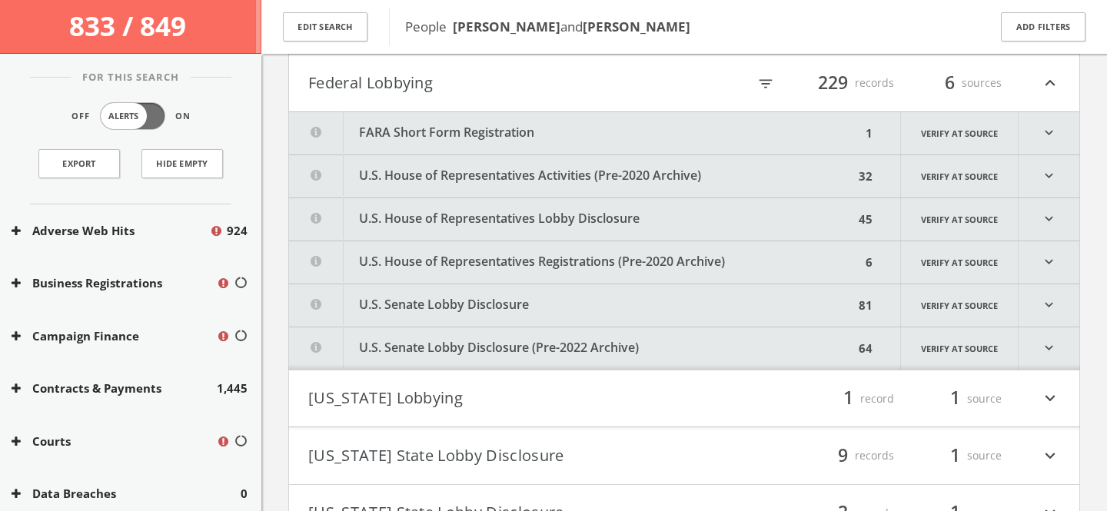
click at [496, 137] on button "FARA Short Form Registration" at bounding box center [575, 133] width 572 height 42
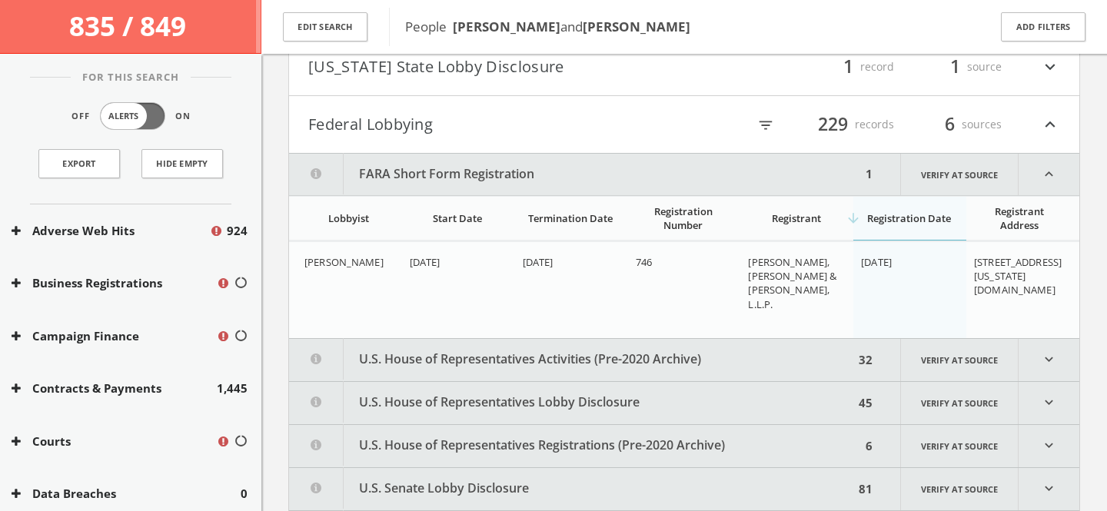
scroll to position [558, 0]
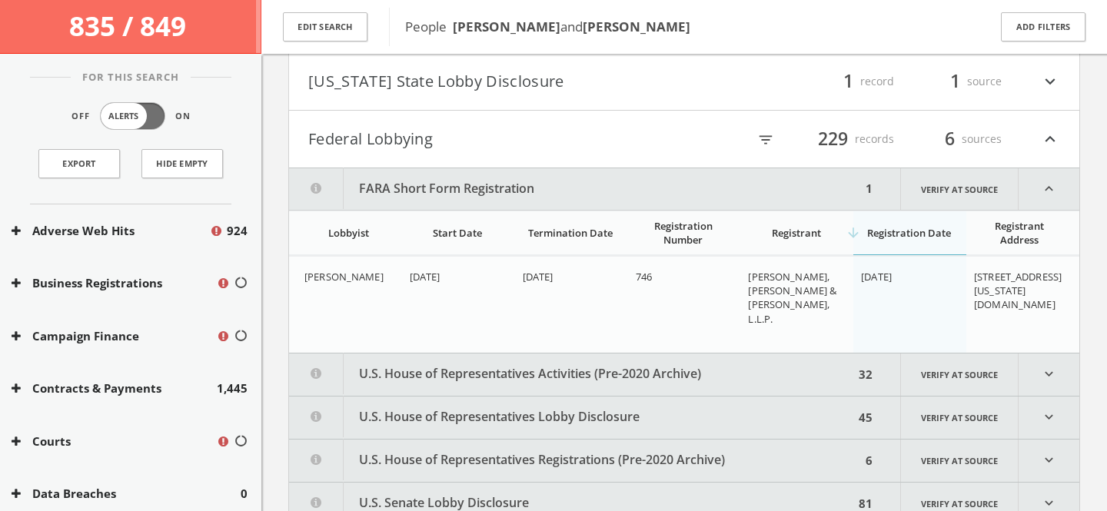
click at [464, 138] on button "Federal Lobbying" at bounding box center [496, 139] width 376 height 26
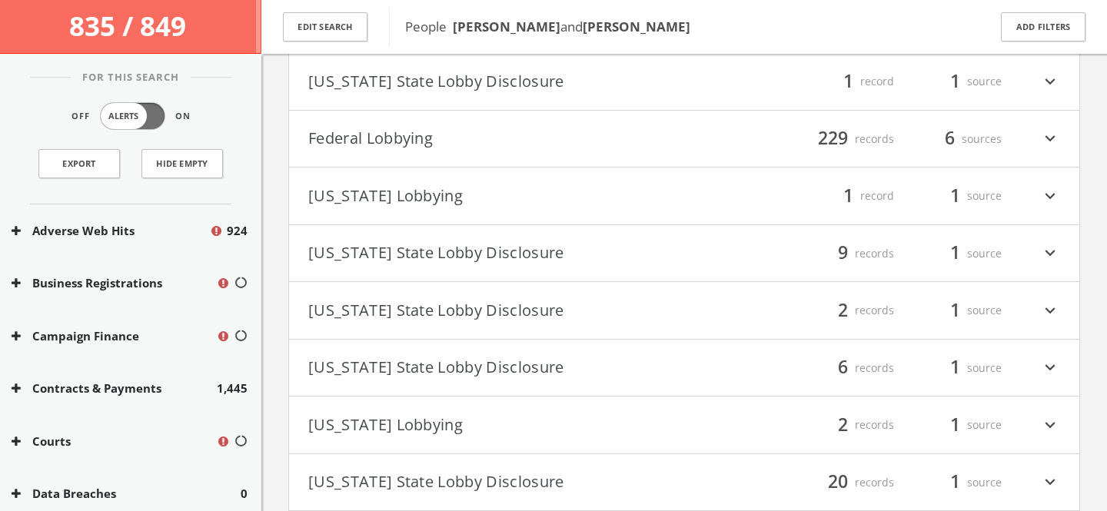
click at [476, 196] on button "Illinois Lobbying" at bounding box center [496, 196] width 376 height 26
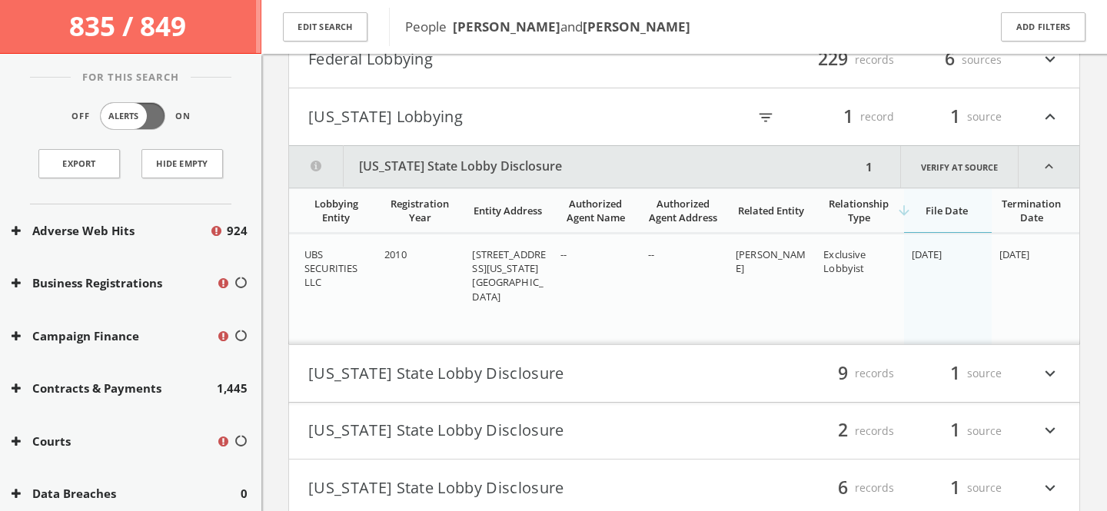
scroll to position [633, 0]
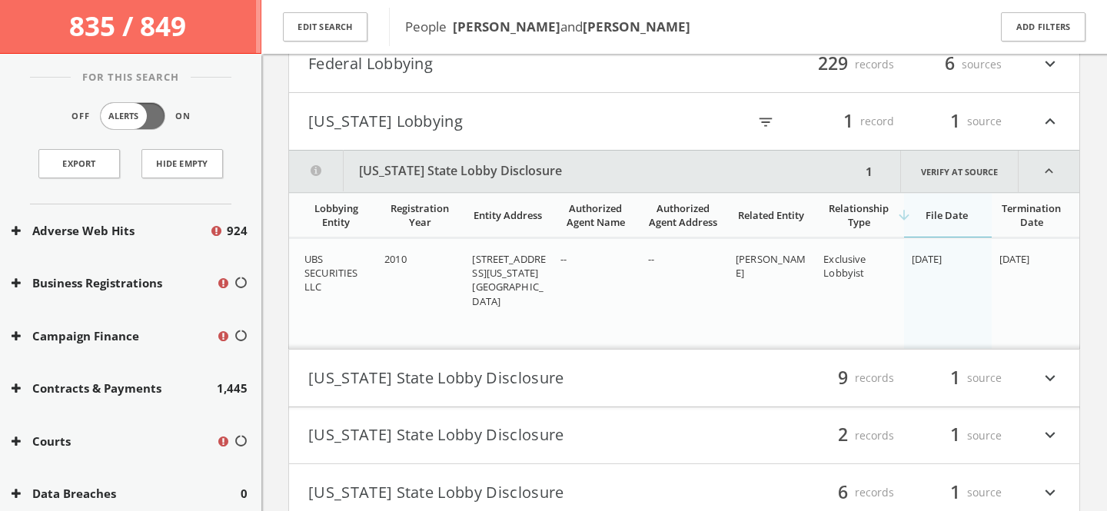
click at [450, 136] on h4 "Illinois Lobbying filter_list 1 record 1 source expand_less" at bounding box center [684, 121] width 790 height 57
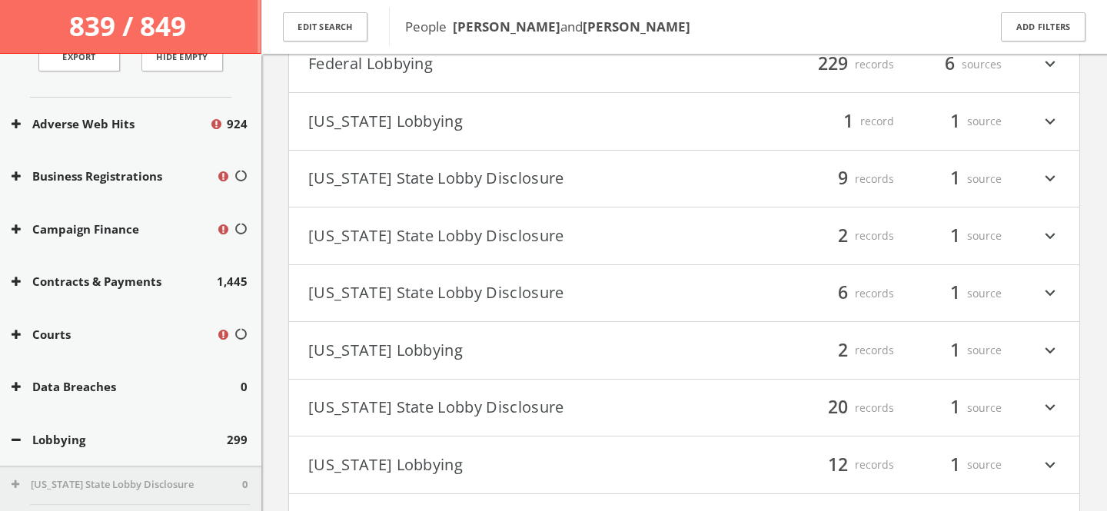
scroll to position [108, 0]
click at [75, 430] on button "Lobbying" at bounding box center [119, 439] width 215 height 18
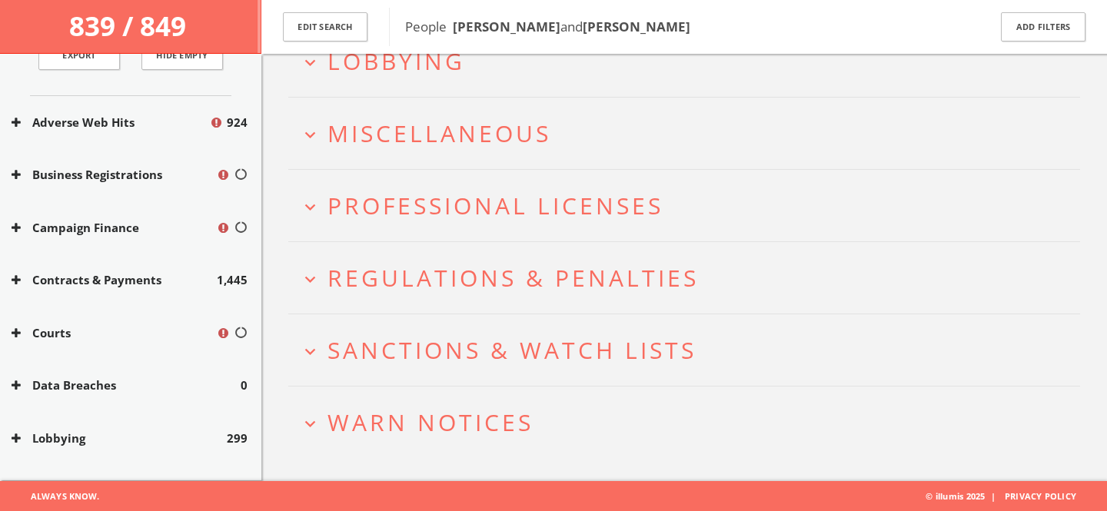
click at [470, 355] on span "Sanctions & Watch Lists" at bounding box center [511, 350] width 369 height 32
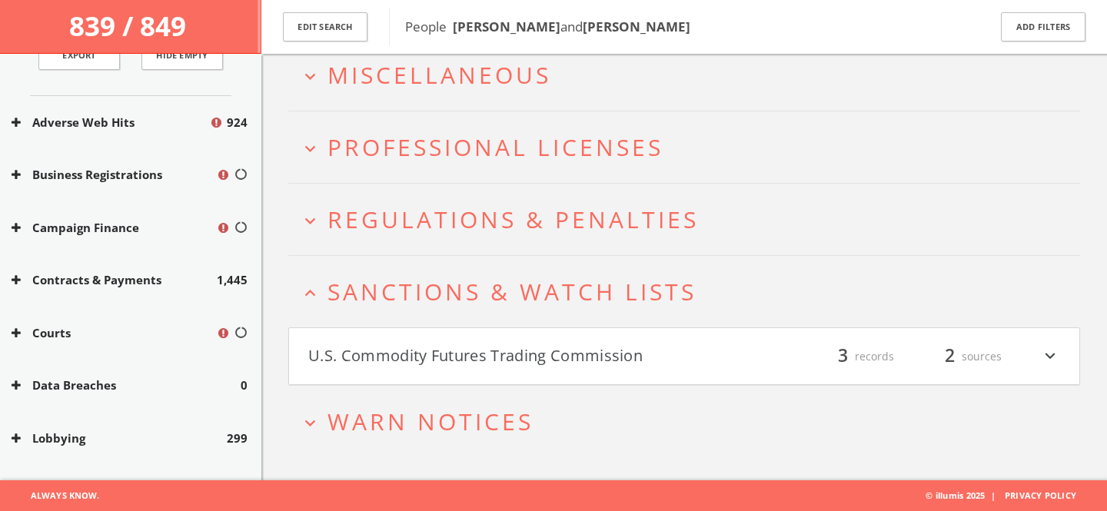
click at [474, 347] on button "U.S. Commodity Futures Trading Commission" at bounding box center [496, 357] width 376 height 26
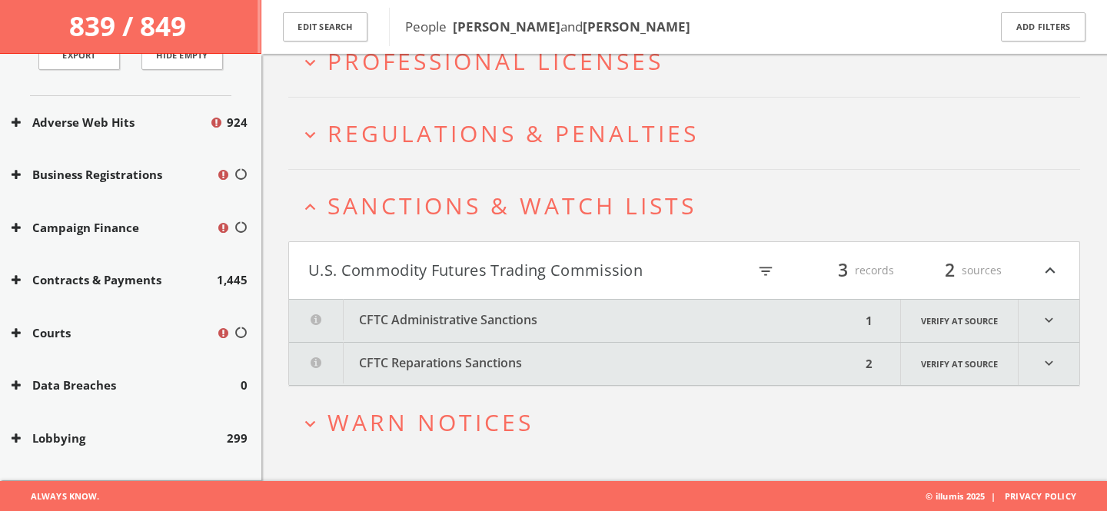
click at [483, 324] on button "CFTC Administrative Sanctions" at bounding box center [575, 321] width 572 height 42
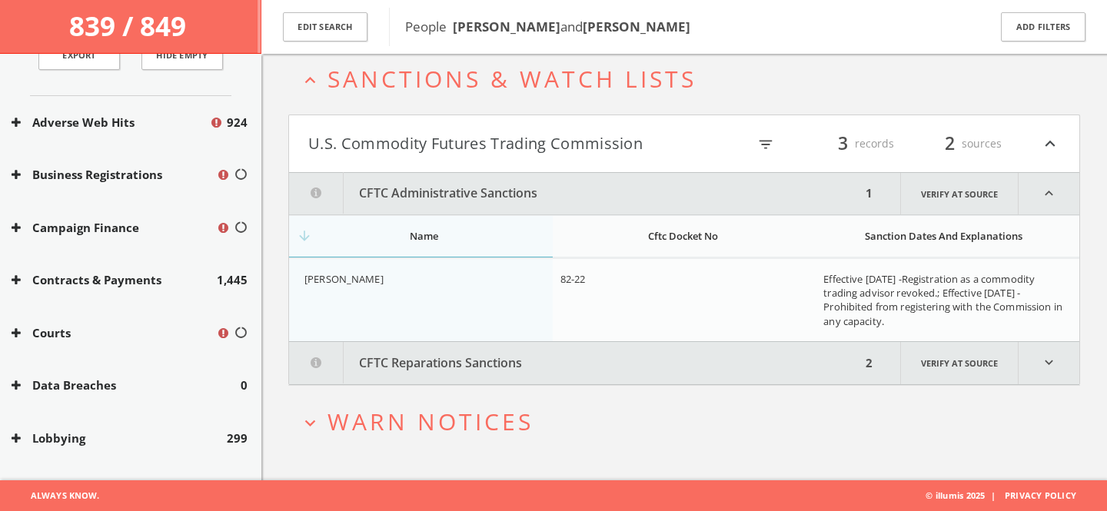
click at [485, 367] on button "CFTC Reparations Sanctions" at bounding box center [575, 363] width 572 height 42
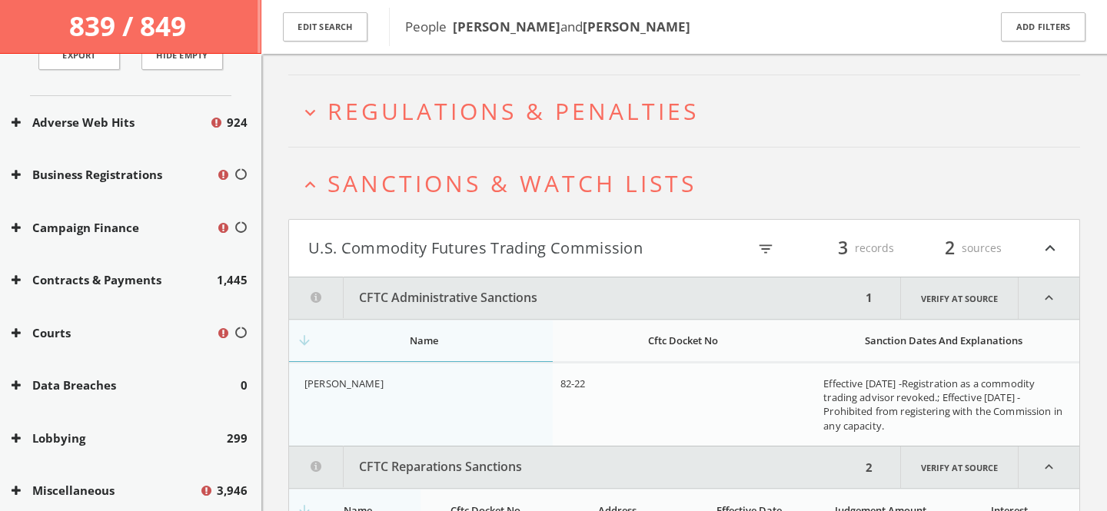
click at [447, 203] on h2 "expand_less Sanctions & Watch Lists" at bounding box center [684, 183] width 792 height 71
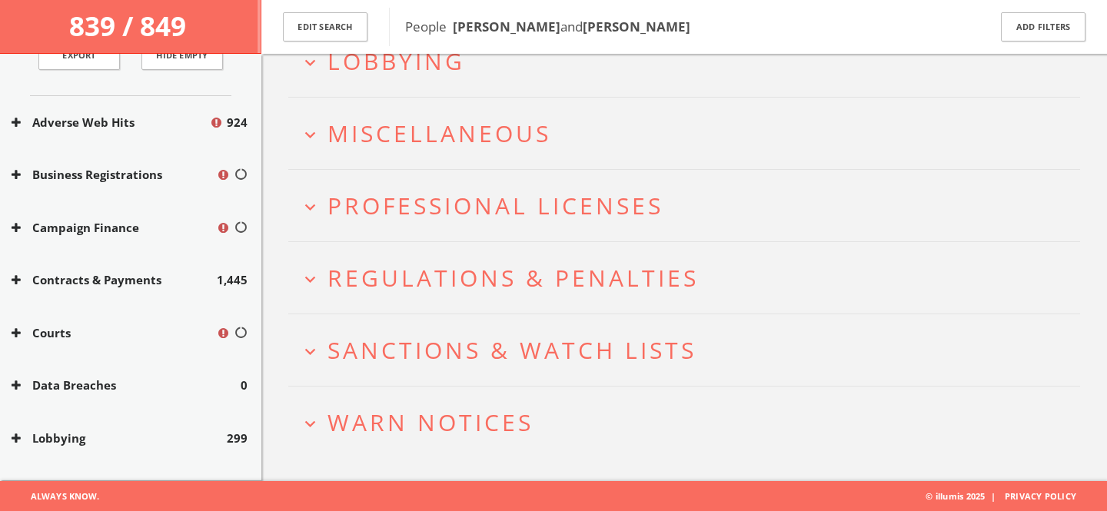
click at [443, 138] on span "Miscellaneous" at bounding box center [439, 134] width 224 height 32
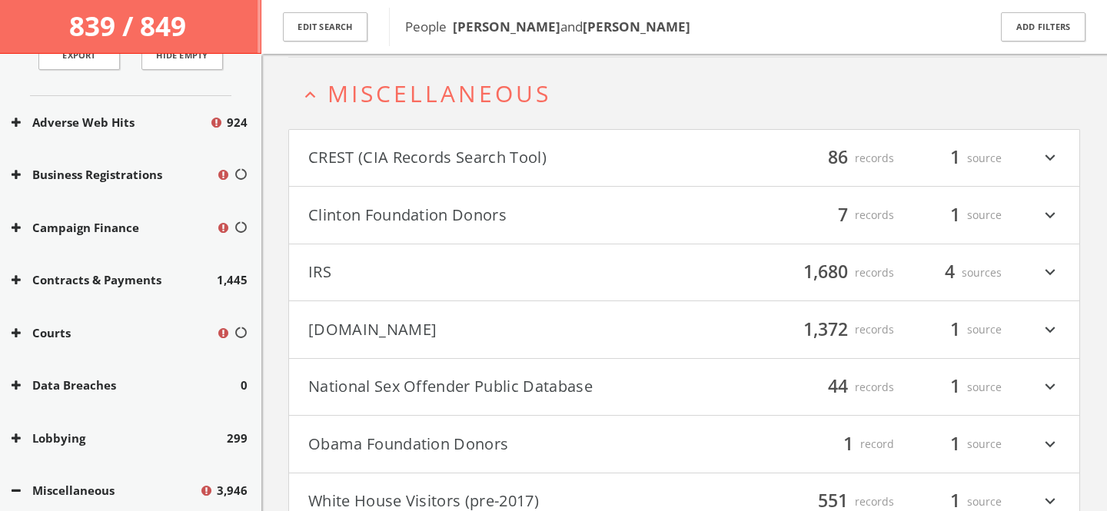
scroll to position [500, 0]
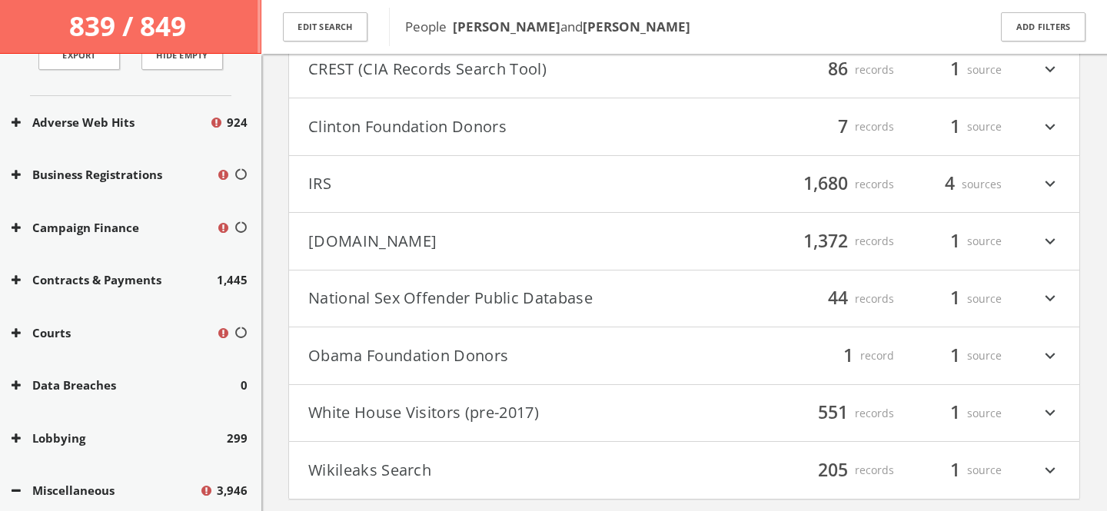
click at [492, 341] on h4 "Obama Foundation Donors filter_list 1 record 1 source expand_more" at bounding box center [684, 355] width 790 height 57
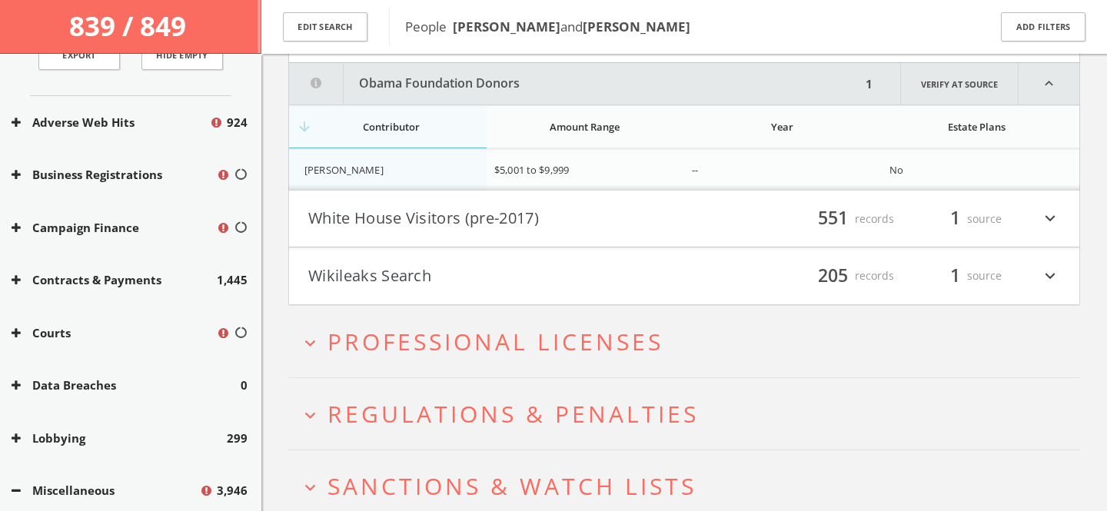
scroll to position [915, 0]
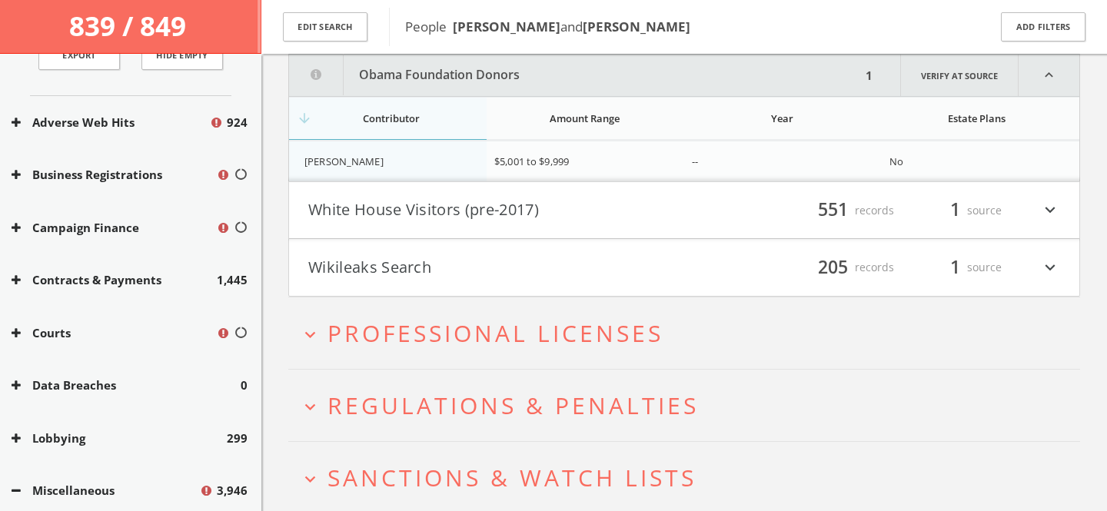
click at [476, 211] on button "White House Visitors (pre-2017)" at bounding box center [496, 211] width 376 height 26
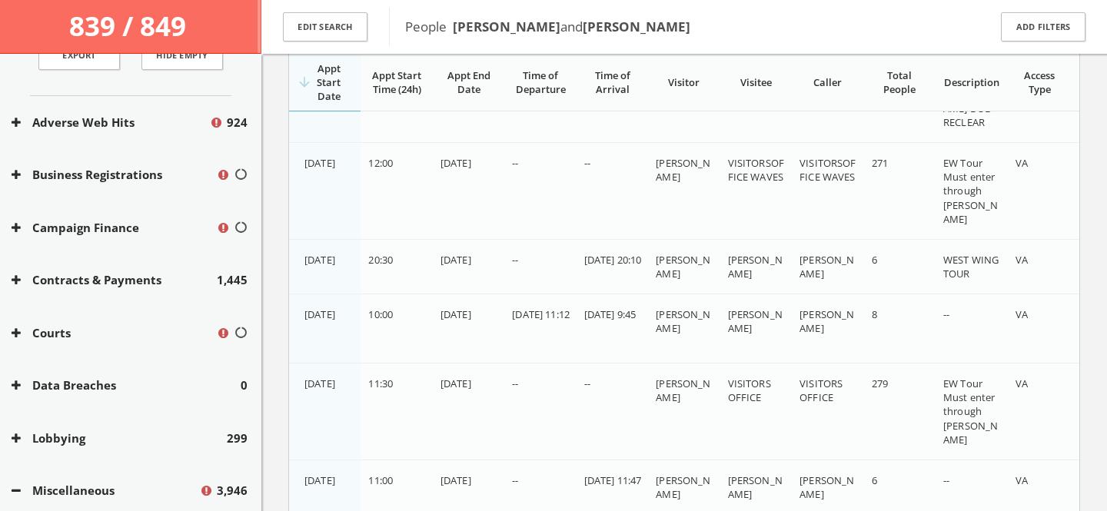
scroll to position [2114, 0]
